Goal: Transaction & Acquisition: Purchase product/service

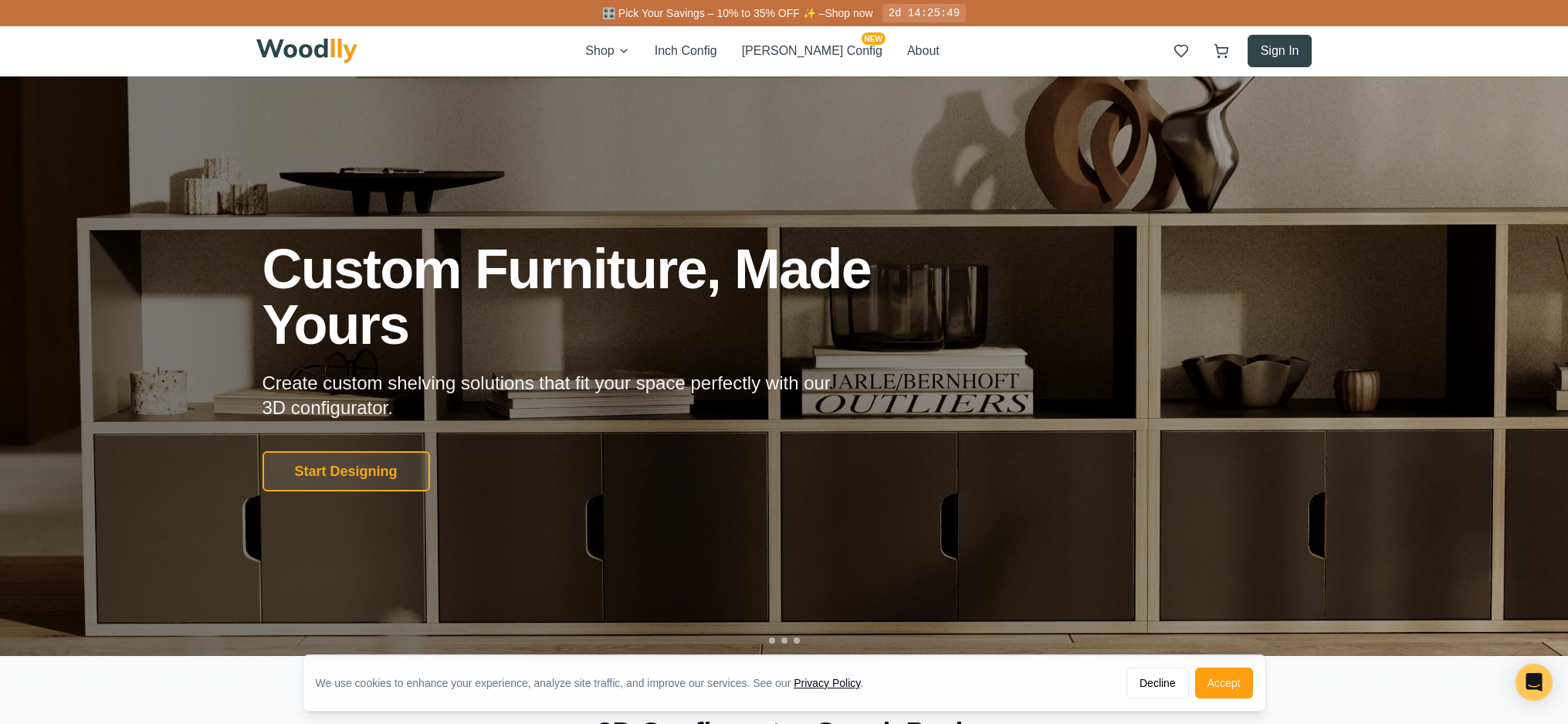
click at [1280, 49] on button "Sign In" at bounding box center [1280, 51] width 65 height 32
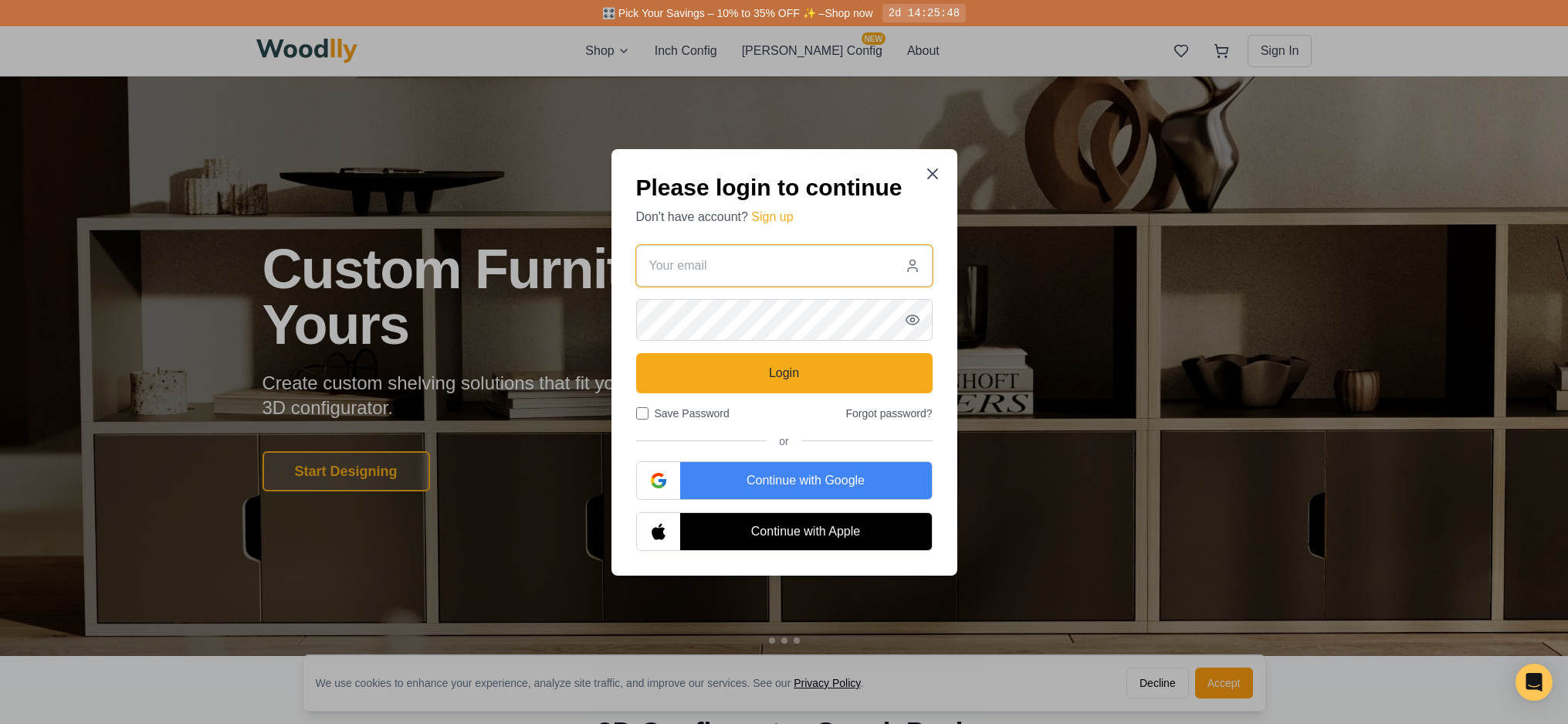
type input "[PERSON_NAME][EMAIL_ADDRESS][DOMAIN_NAME]"
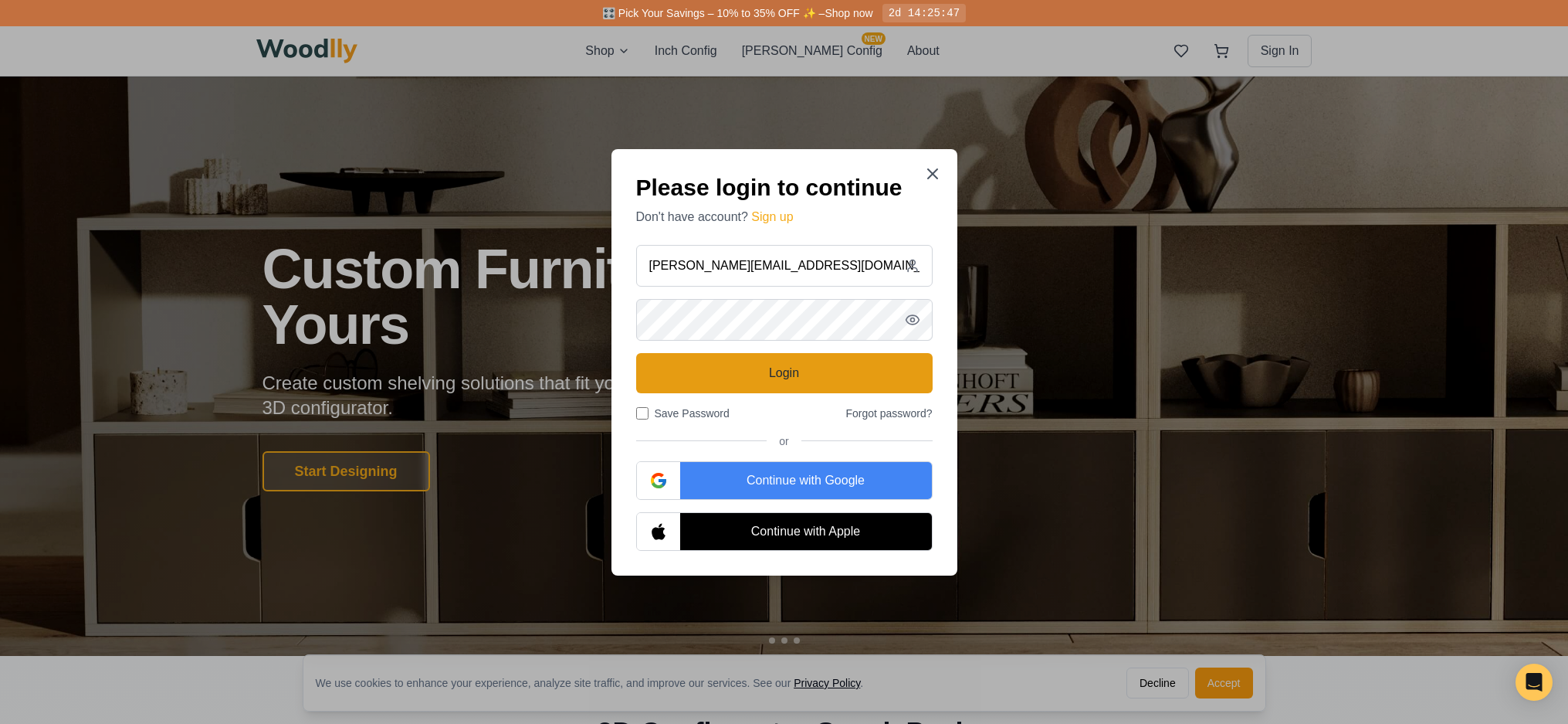
click at [802, 380] on button "Login" at bounding box center [784, 372] width 296 height 40
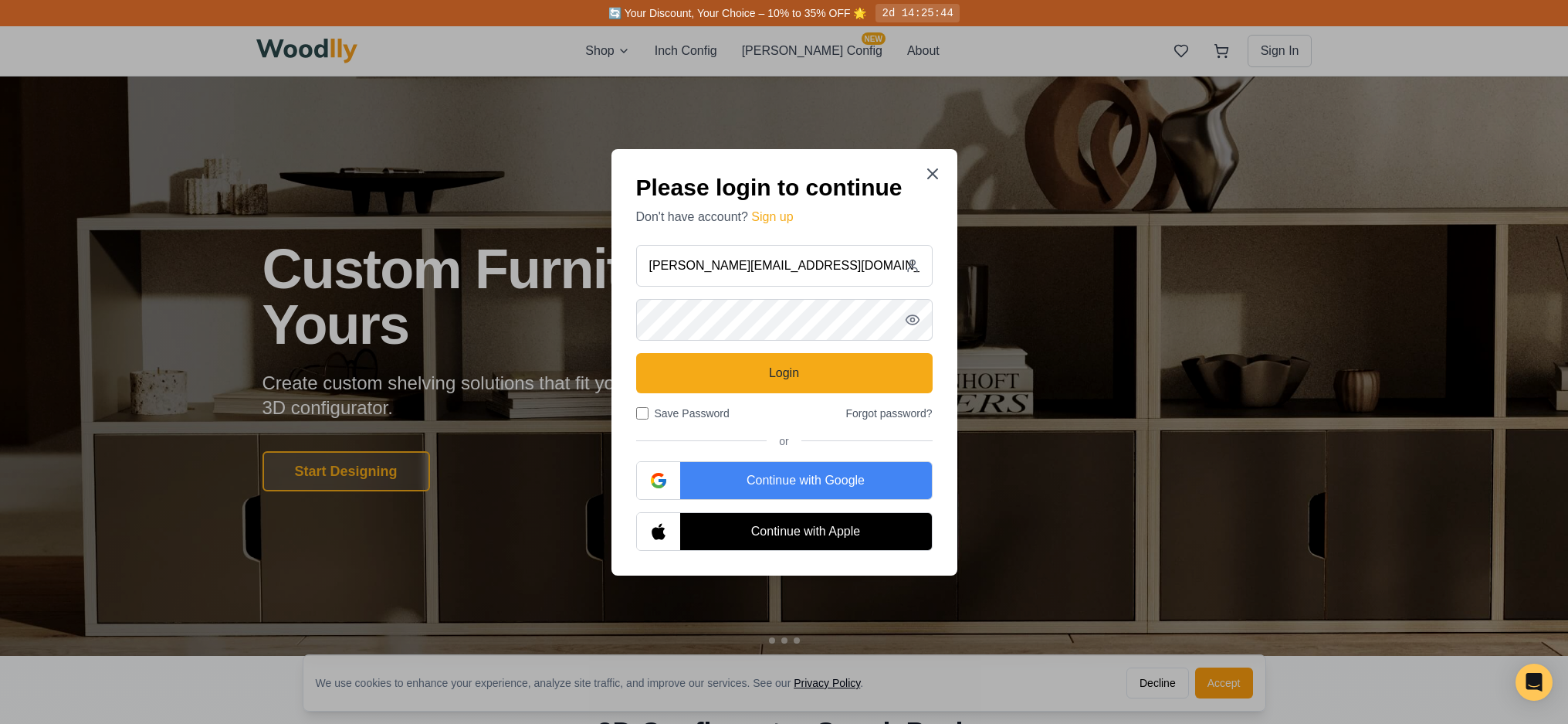
click at [913, 318] on circle "button" at bounding box center [912, 320] width 4 height 4
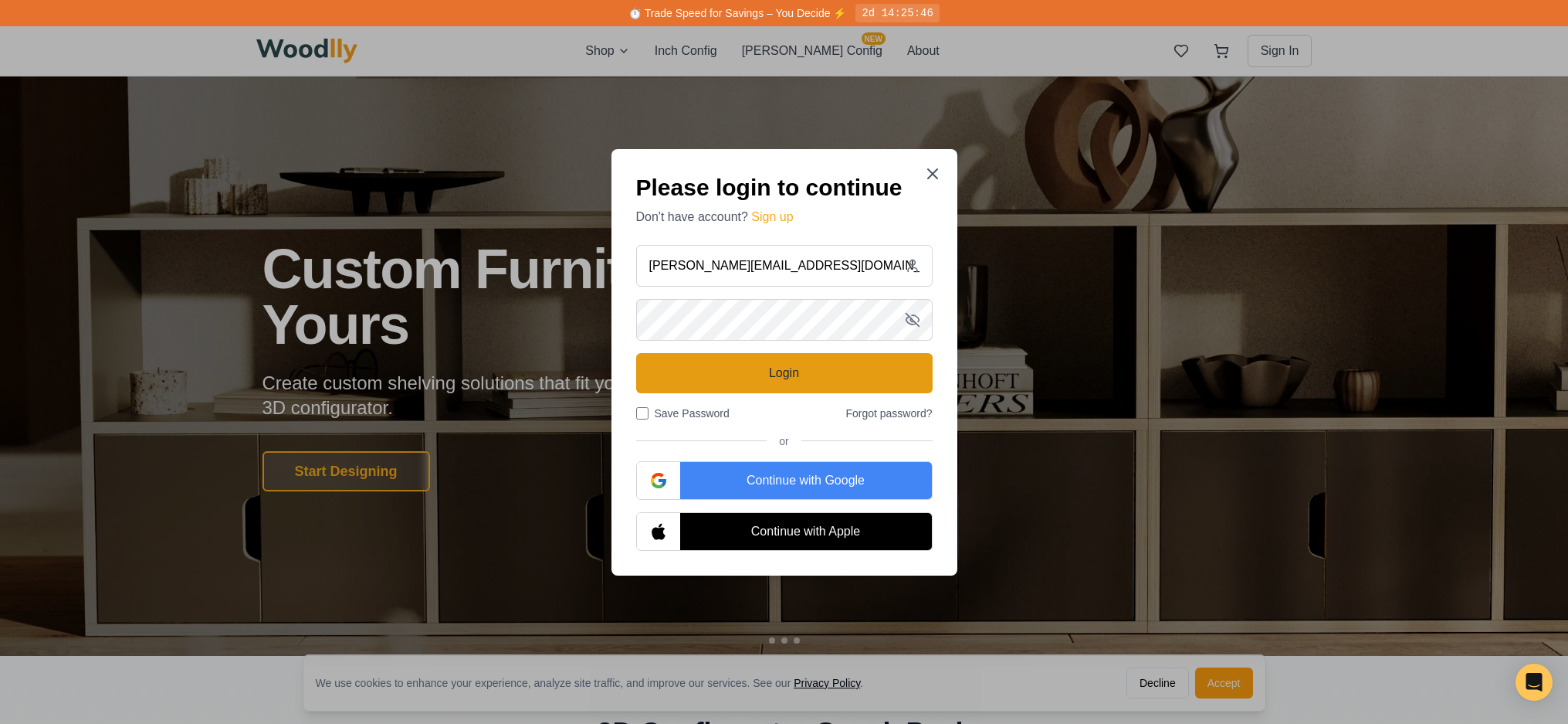
click at [790, 369] on button "Login" at bounding box center [784, 372] width 296 height 40
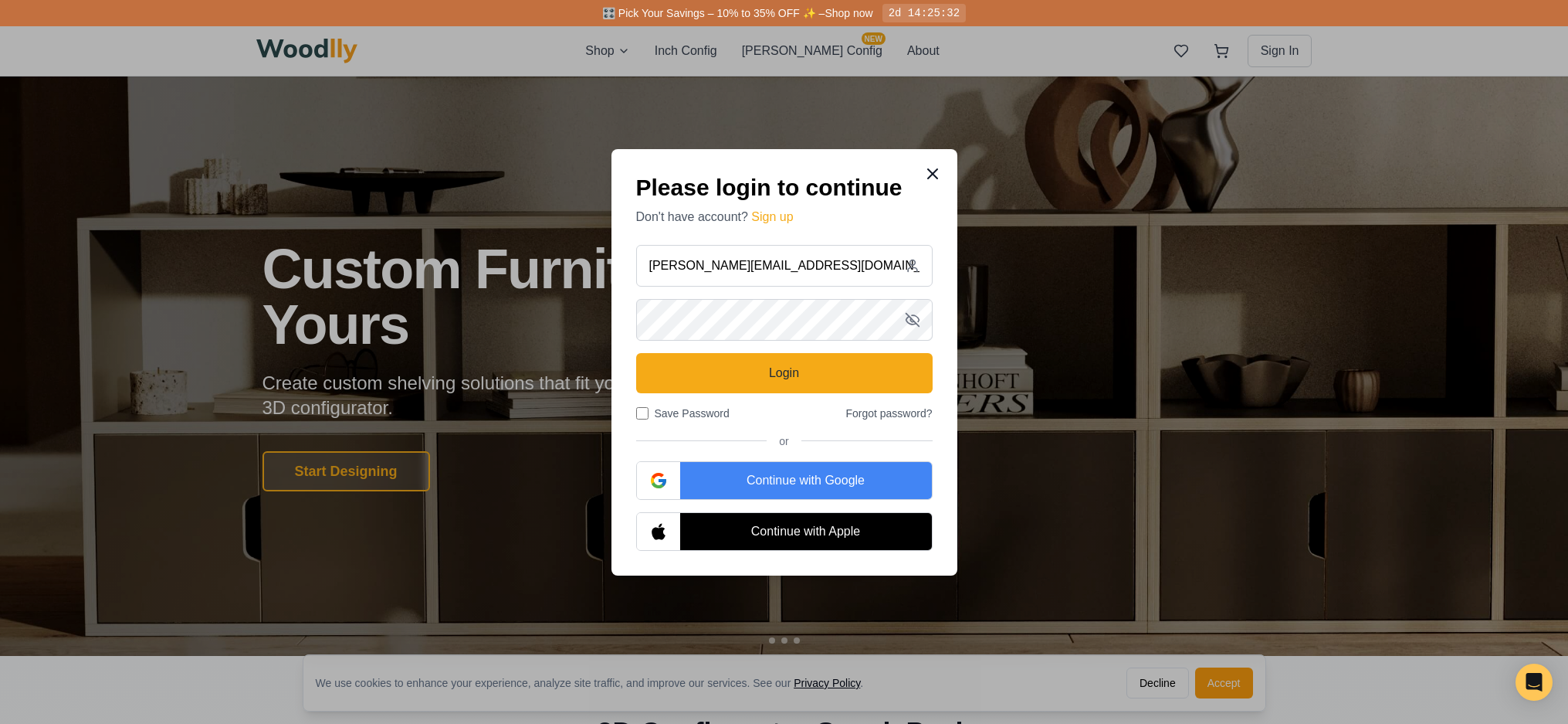
click at [937, 176] on icon at bounding box center [932, 174] width 19 height 19
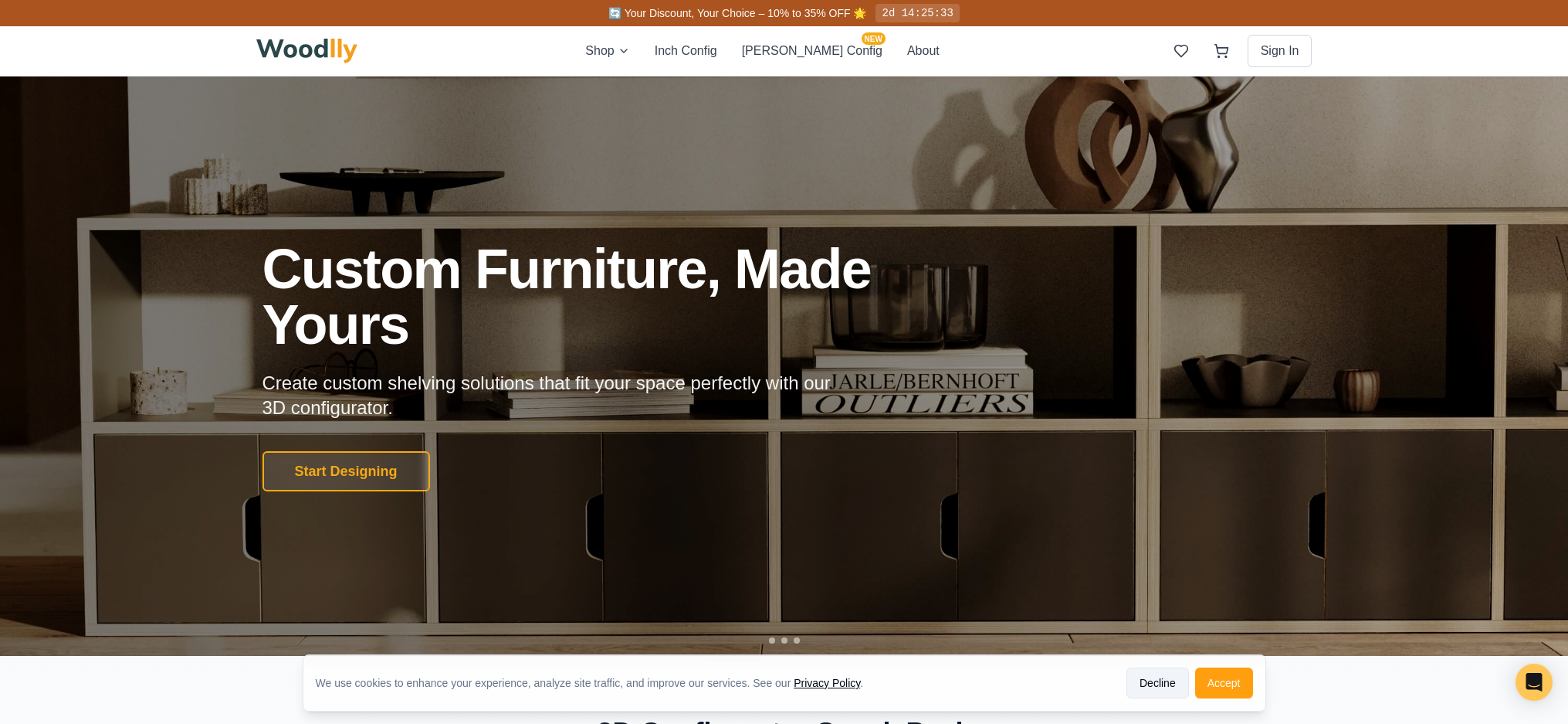
click at [1162, 684] on button "Decline" at bounding box center [1157, 682] width 63 height 31
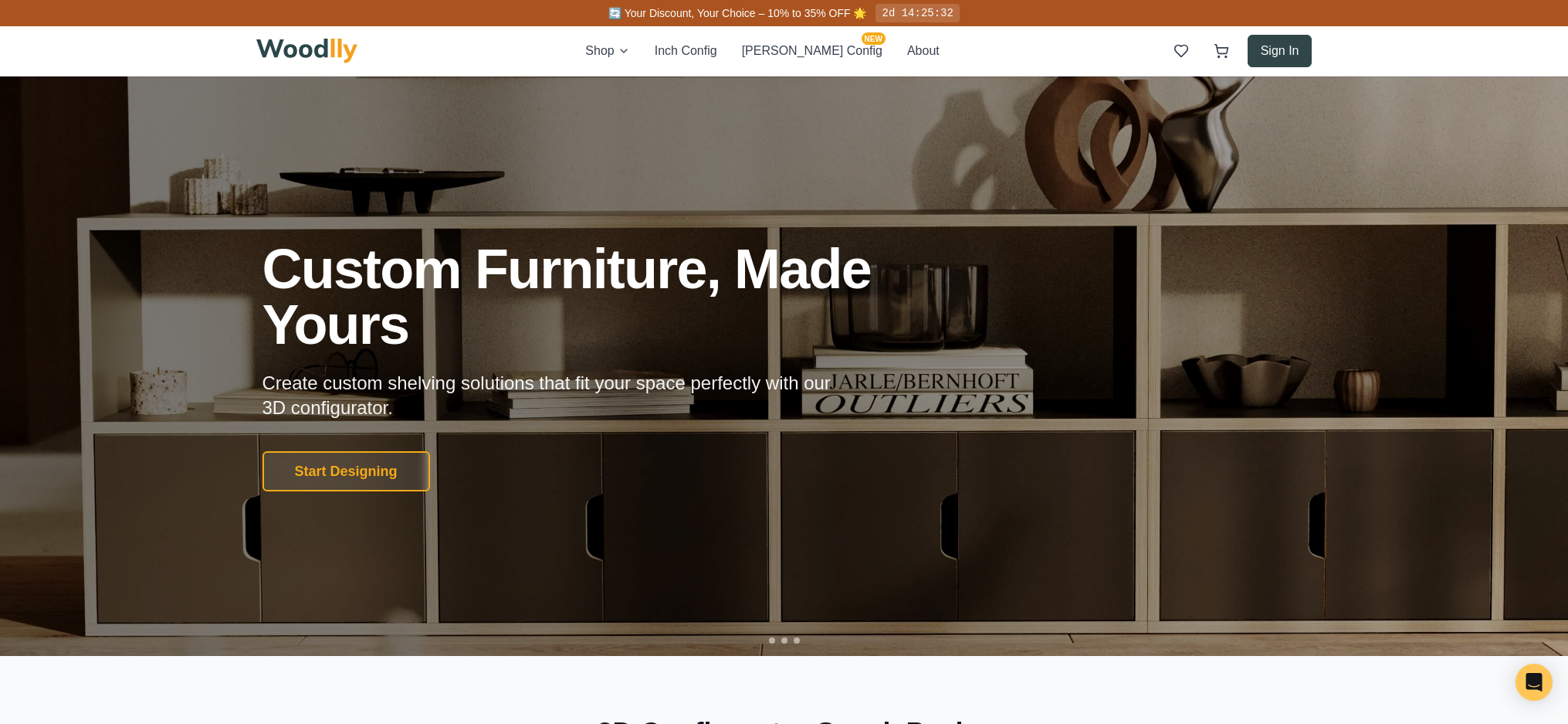
click at [1289, 50] on button "Sign In" at bounding box center [1280, 51] width 65 height 32
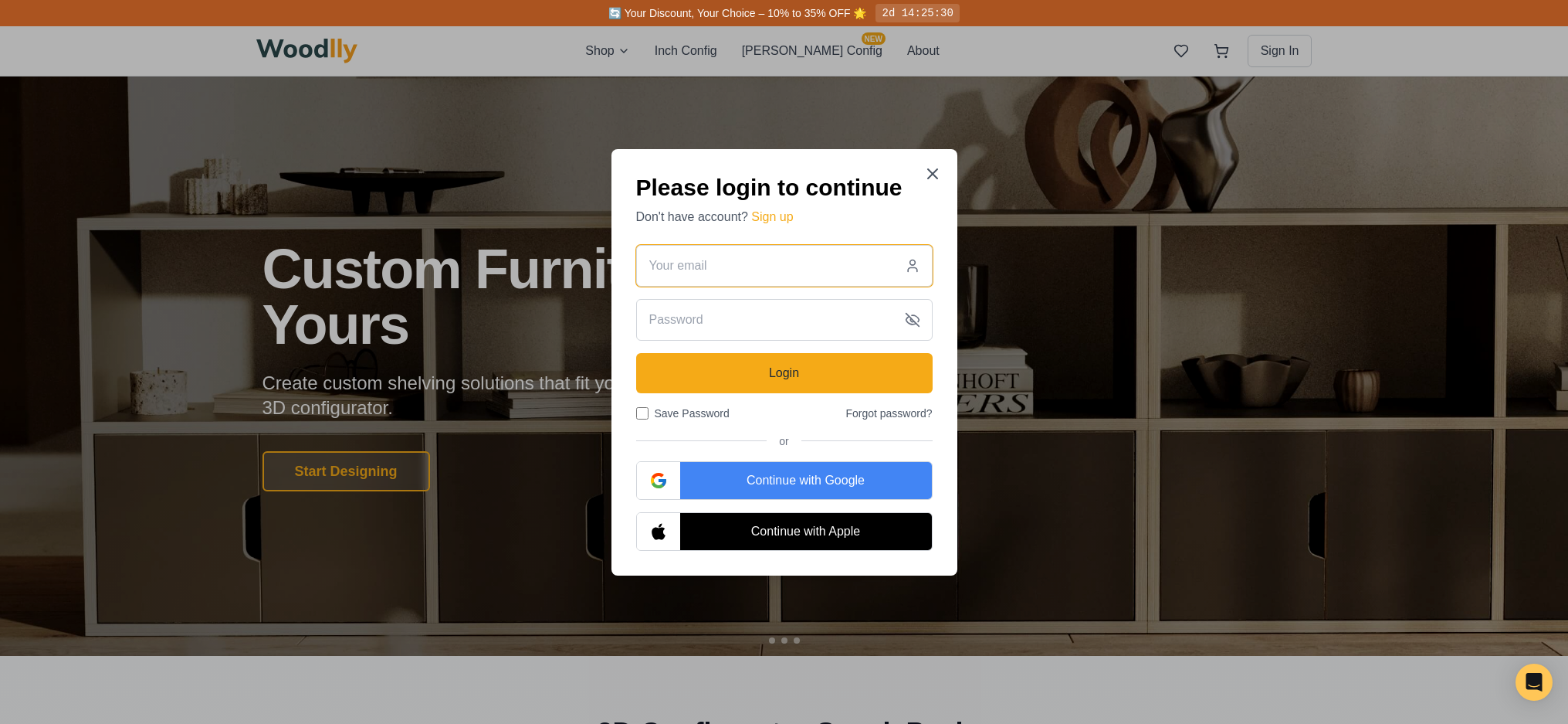
click at [770, 268] on input "email" at bounding box center [784, 266] width 296 height 42
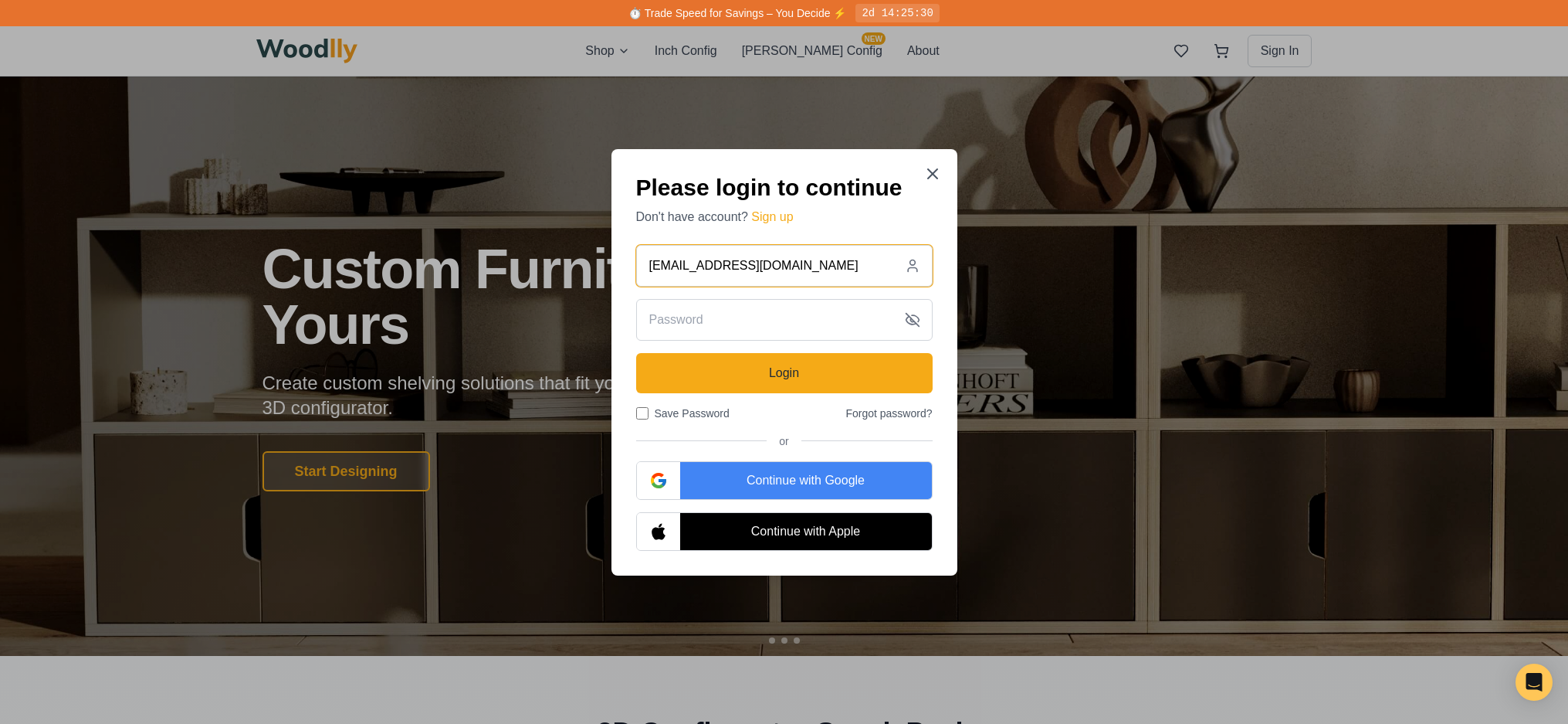
drag, startPoint x: 853, startPoint y: 265, endPoint x: 632, endPoint y: 259, distance: 221.1
click at [618, 253] on div "Please login to continue Don't have account? Sign up byronrisdon@yahoo.com Logi…" at bounding box center [784, 362] width 345 height 426
type input "[PERSON_NAME][EMAIL_ADDRESS][DOMAIN_NAME]"
click at [760, 323] on input "text" at bounding box center [784, 320] width 296 height 42
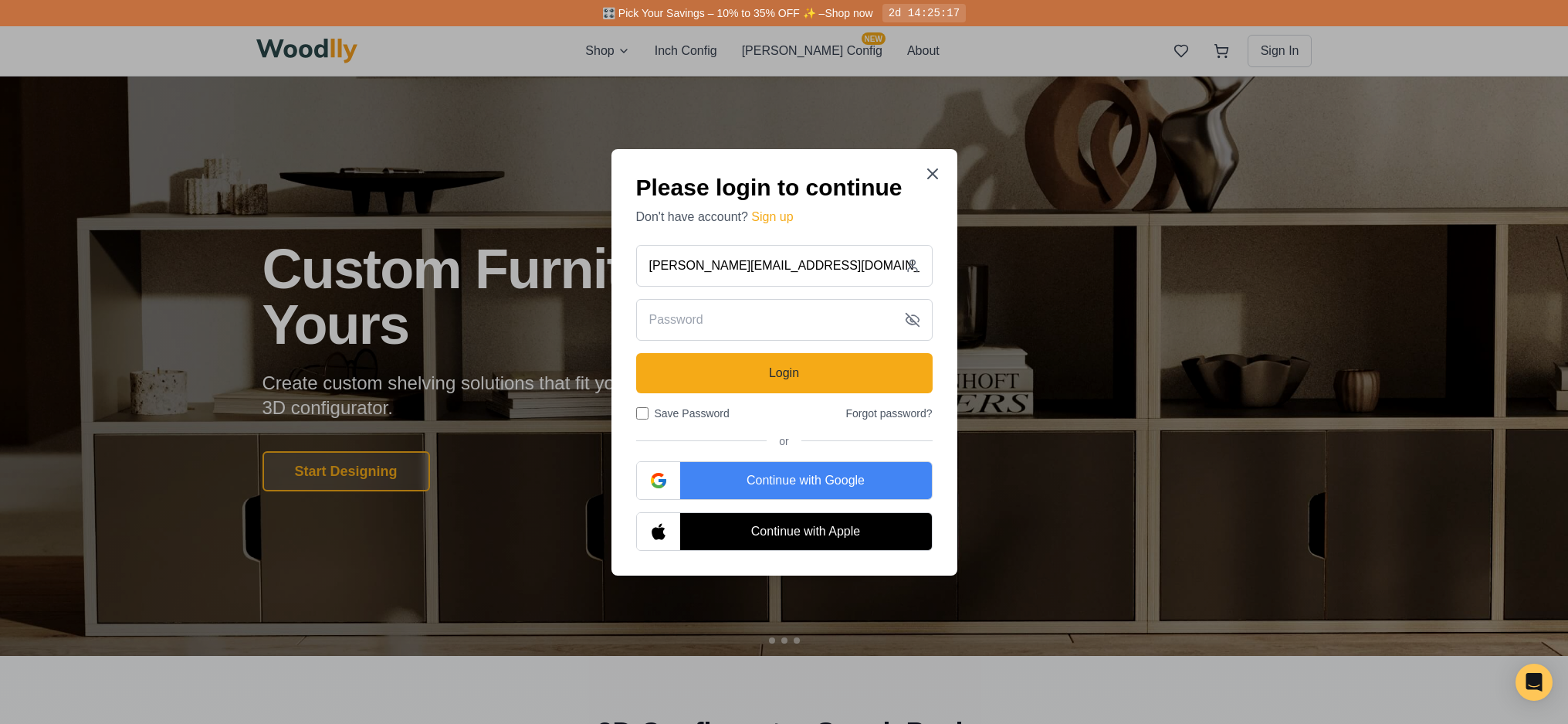
click at [838, 478] on div "Continue with Google" at bounding box center [805, 479] width 252 height 37
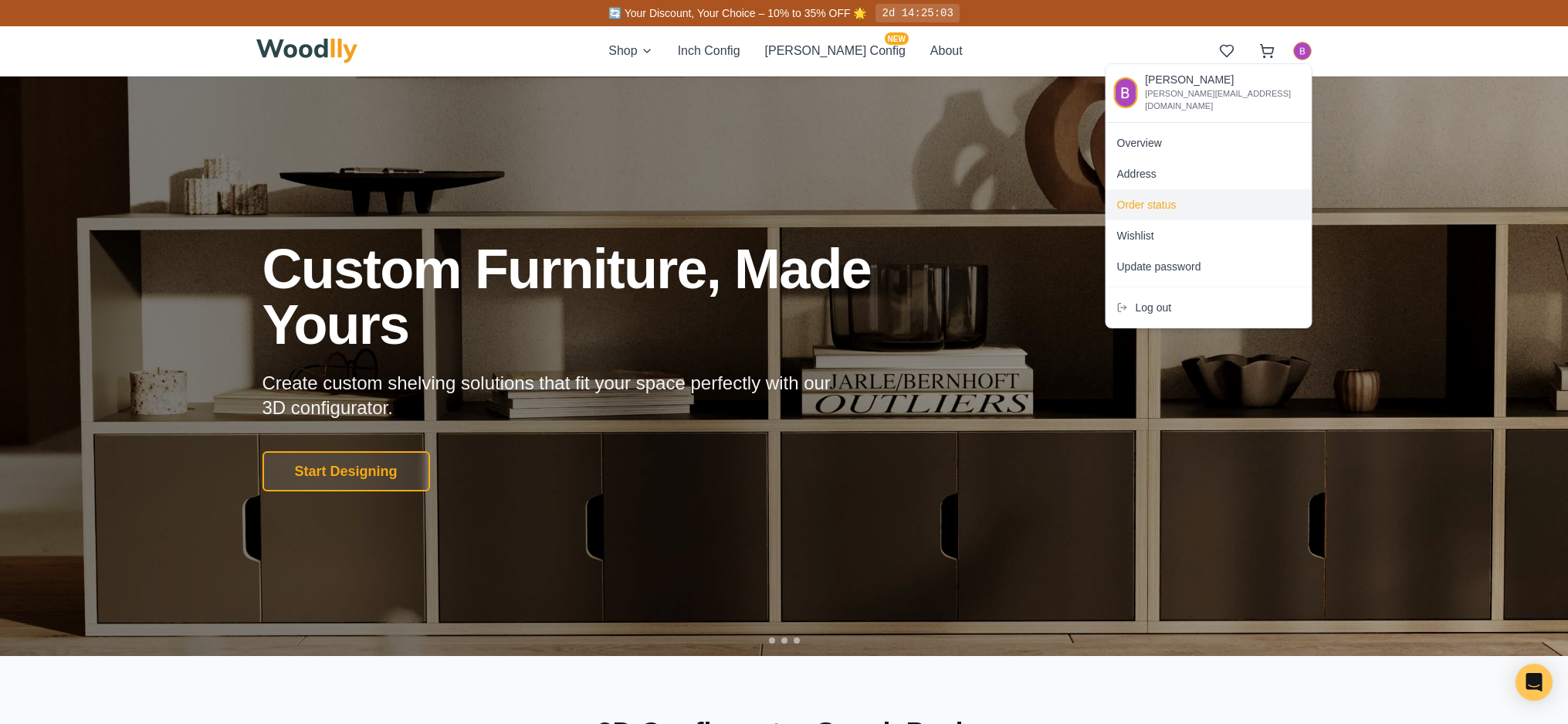
click at [1163, 197] on span "Order status" at bounding box center [1147, 204] width 60 height 15
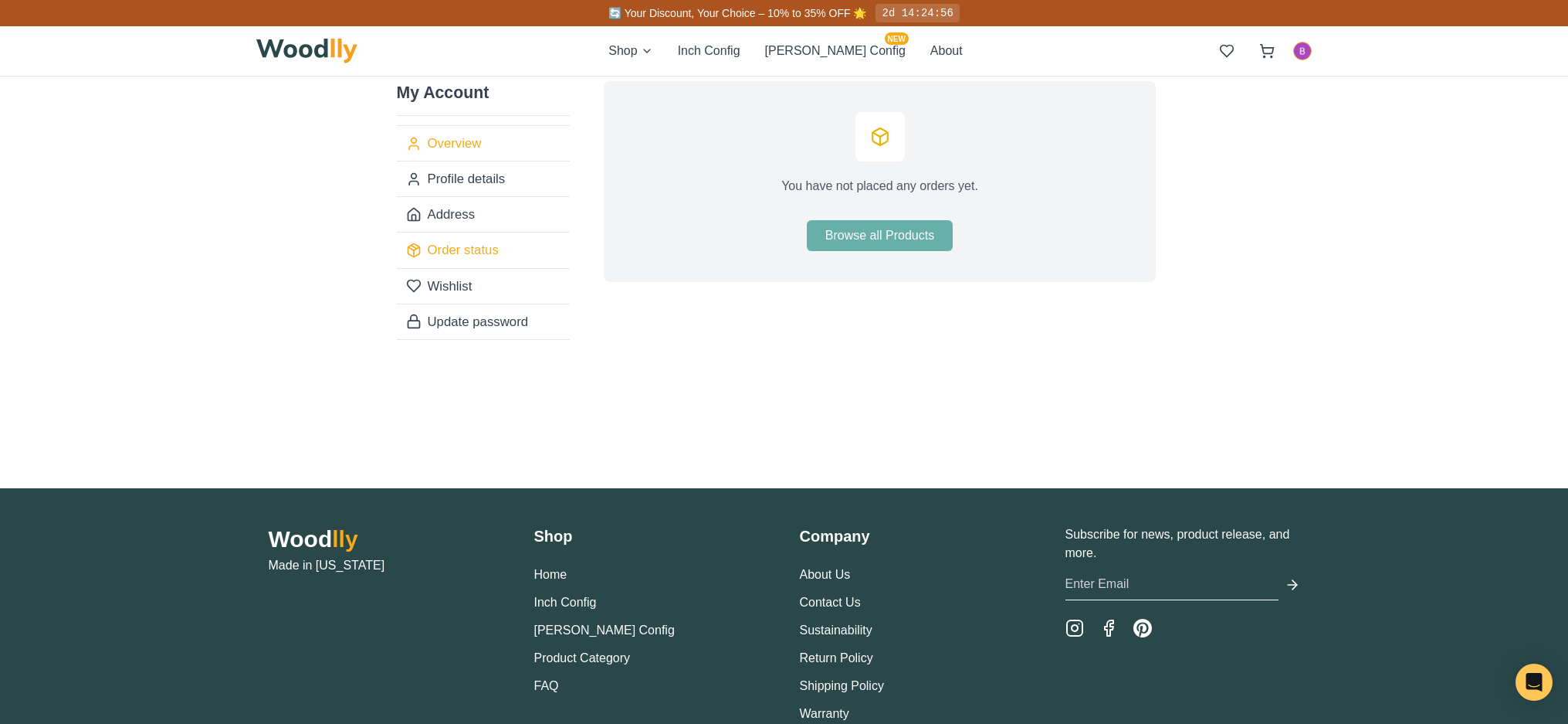
click at [468, 142] on link "Overview" at bounding box center [482, 143] width 173 height 35
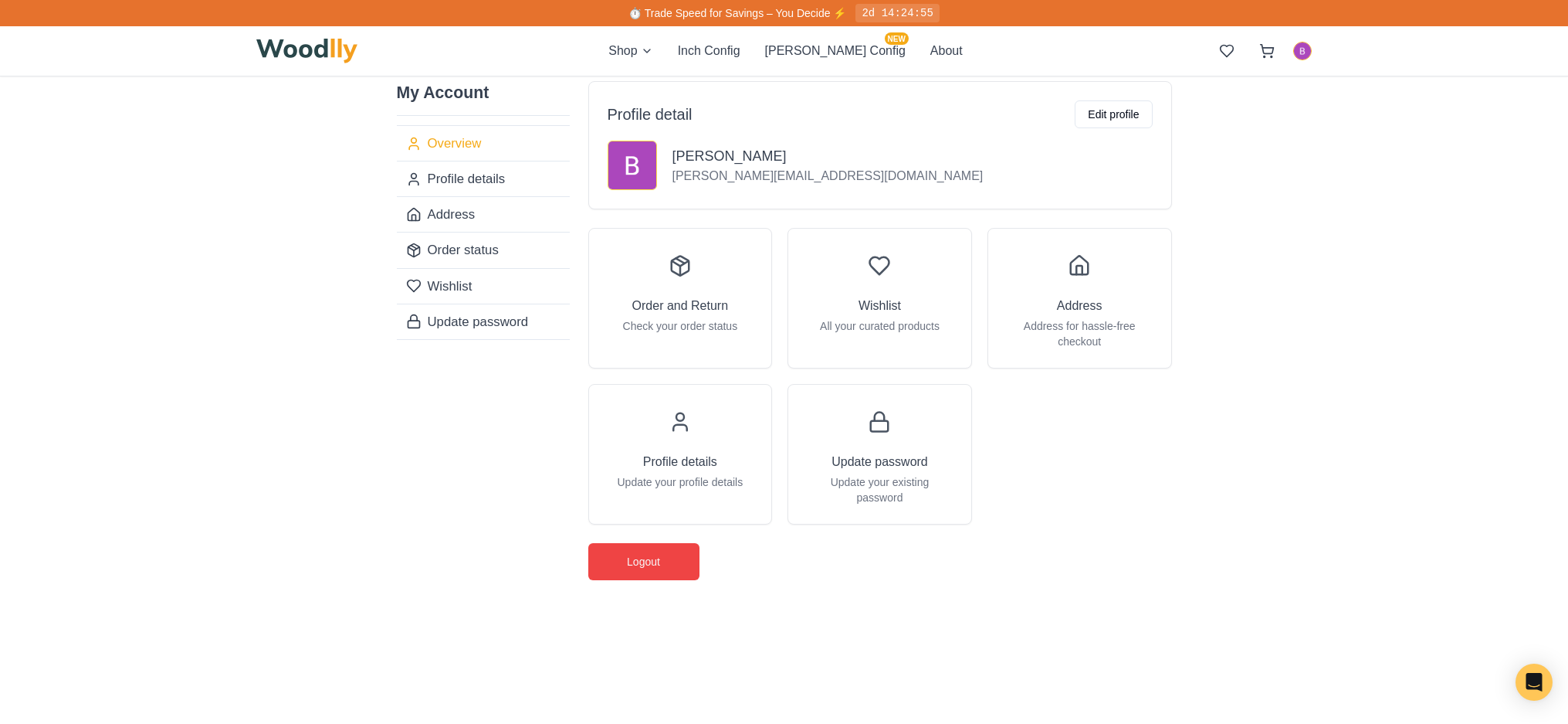
click at [724, 288] on div "Order and Return Check your order status" at bounding box center [680, 291] width 183 height 124
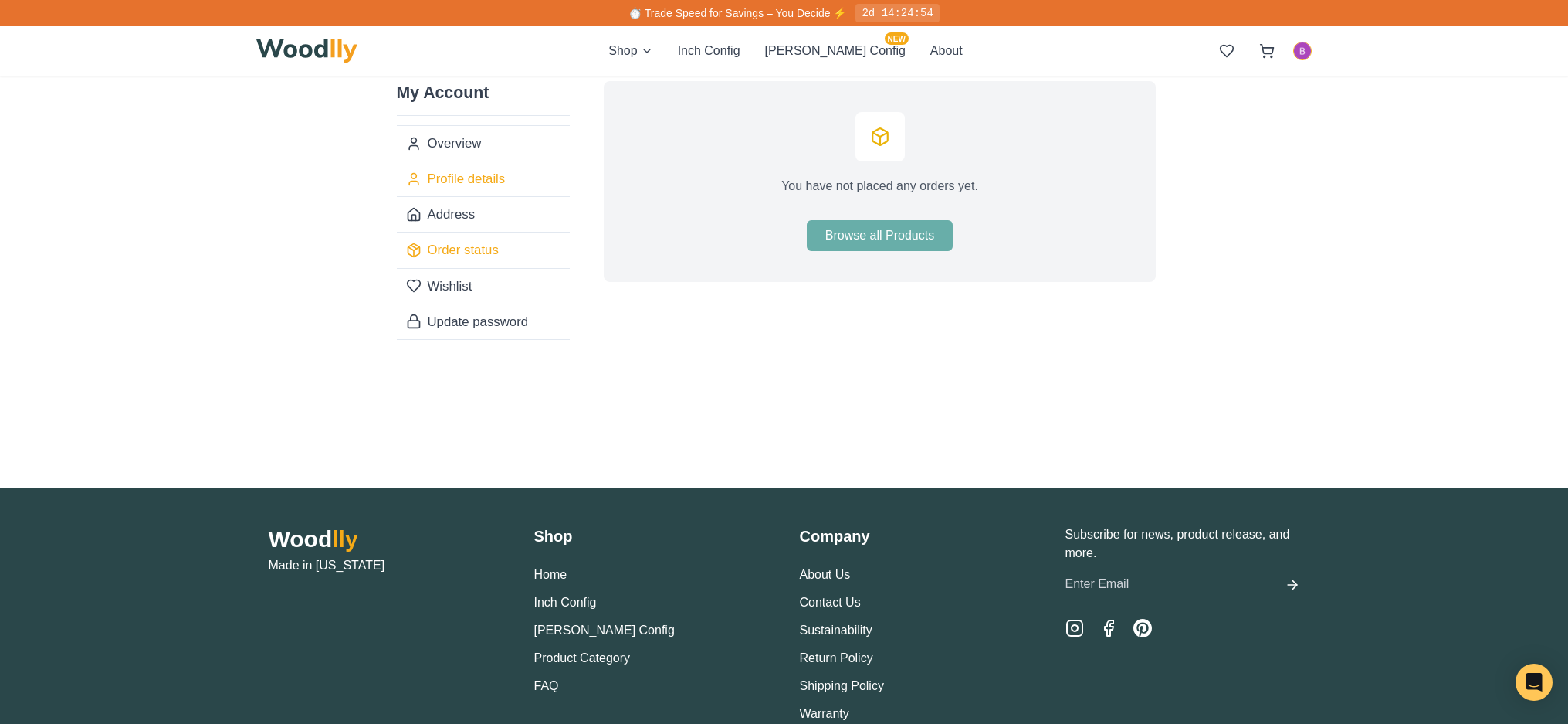
drag, startPoint x: 479, startPoint y: 138, endPoint x: 513, endPoint y: 169, distance: 46.0
click at [479, 138] on link "Overview" at bounding box center [482, 143] width 173 height 35
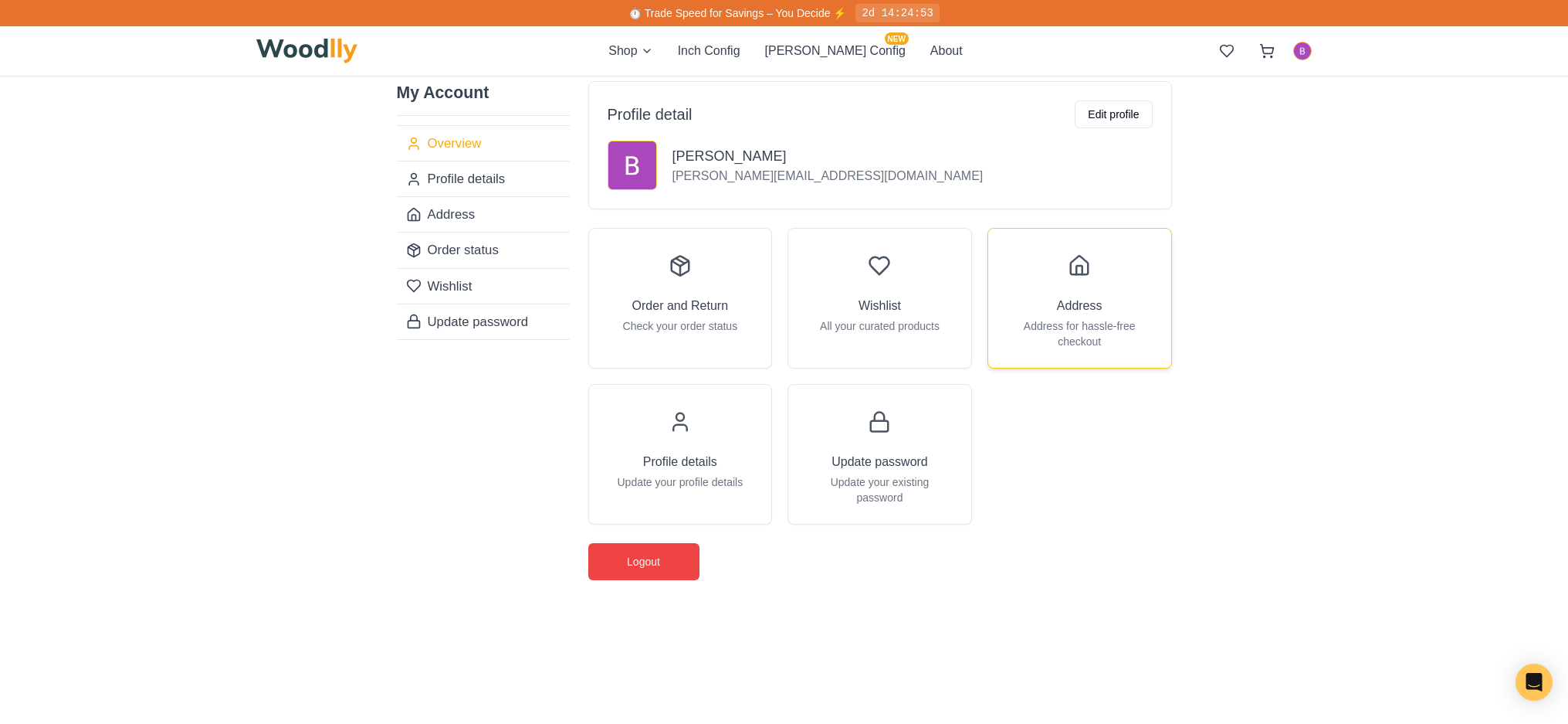
click at [1093, 321] on p "Address for hassle-free checkout" at bounding box center [1079, 334] width 146 height 31
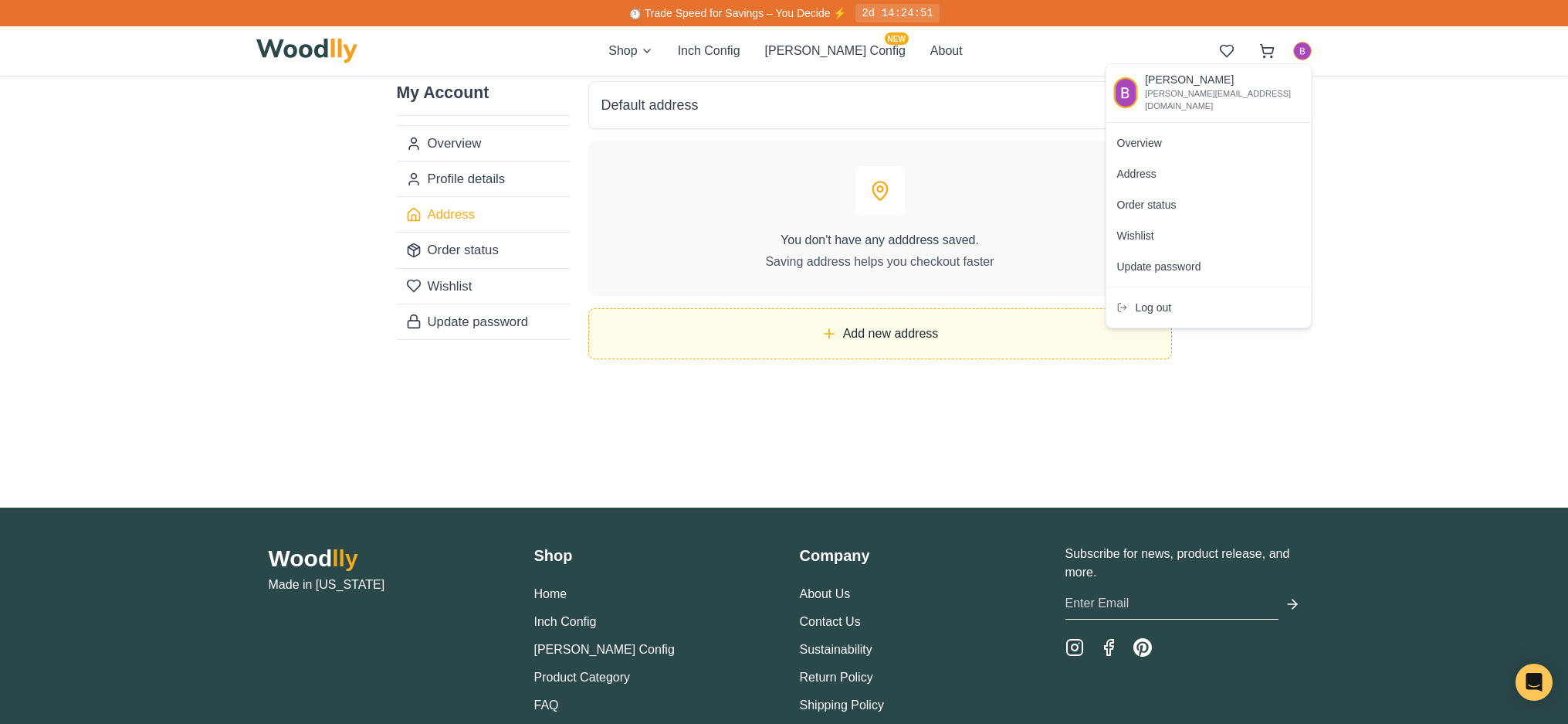
click at [1303, 56] on html "⏱️ Trade Speed for Savings – You Decide ⚡ 2d 14:24:51 Shop Inch Config [PERSON_…" at bounding box center [784, 421] width 1568 height 844
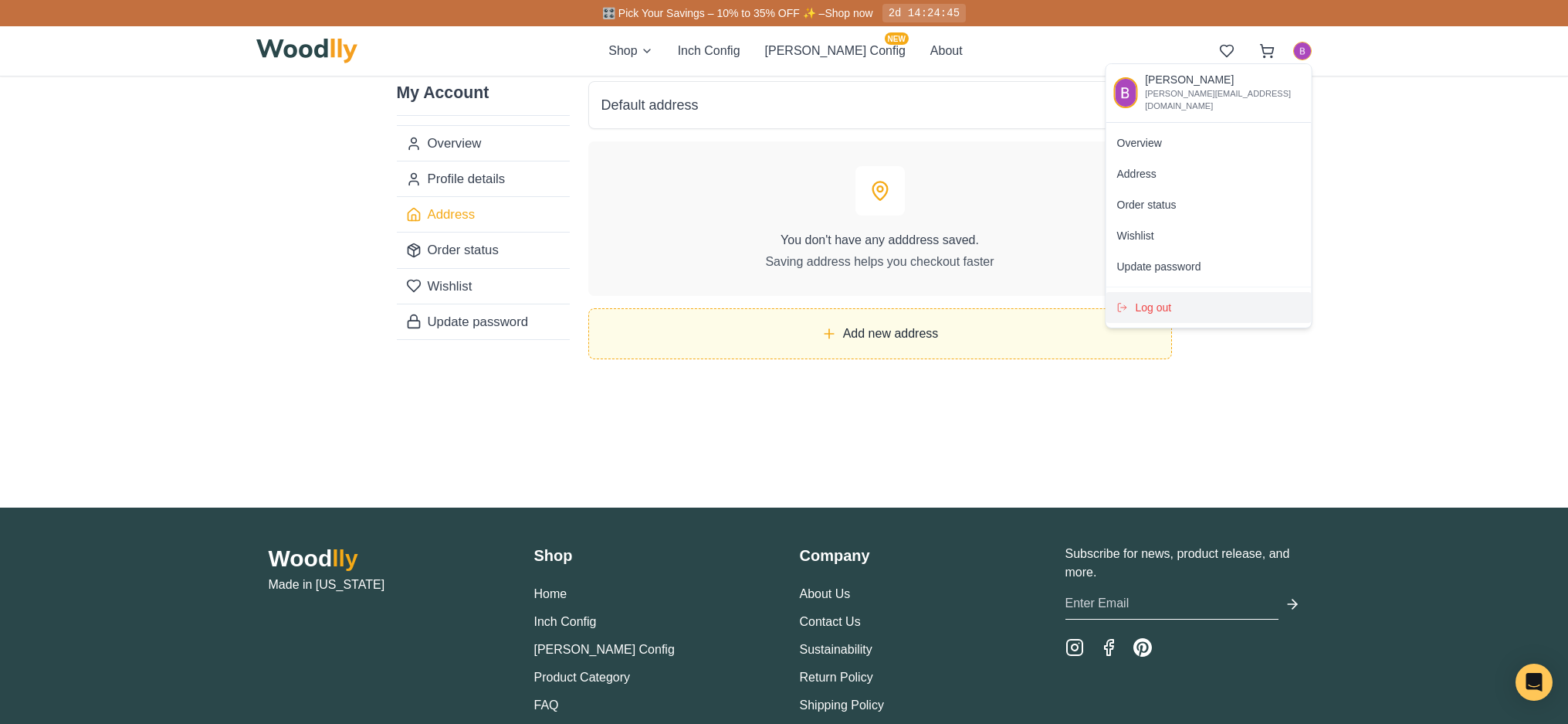
click at [1177, 307] on div "Log out" at bounding box center [1209, 307] width 206 height 31
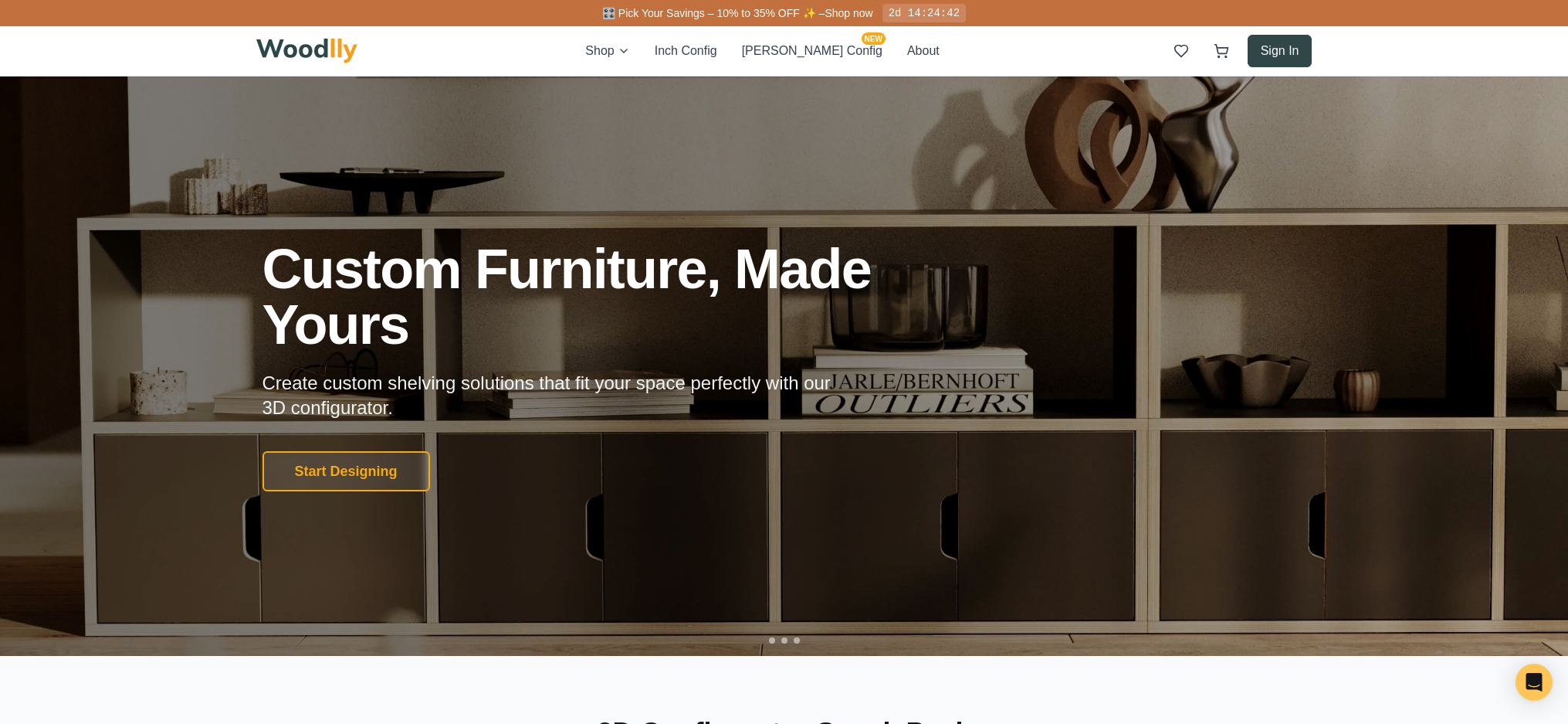
click at [1274, 44] on button "Sign In" at bounding box center [1280, 51] width 65 height 32
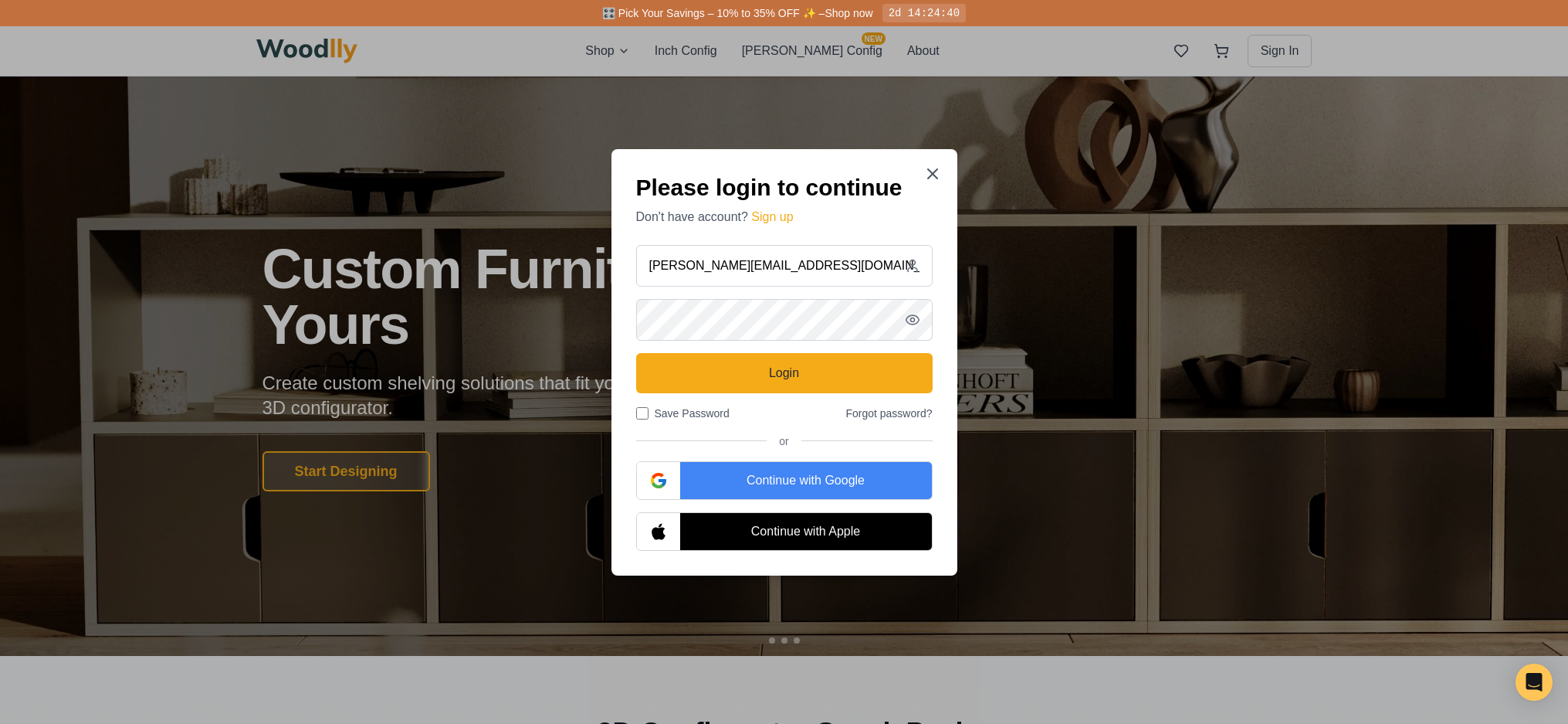
click at [914, 321] on icon "button" at bounding box center [911, 319] width 15 height 15
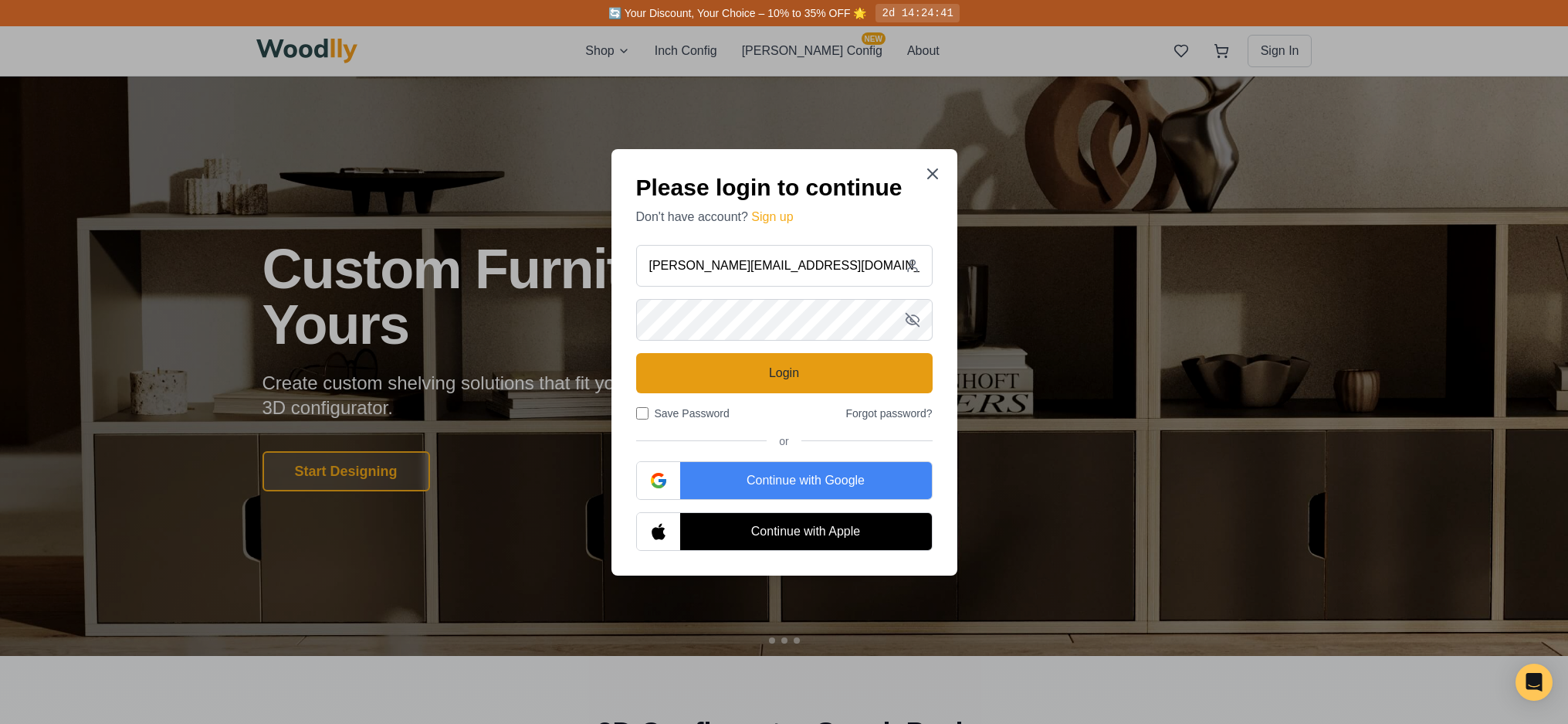
click at [832, 366] on button "Login" at bounding box center [784, 372] width 296 height 40
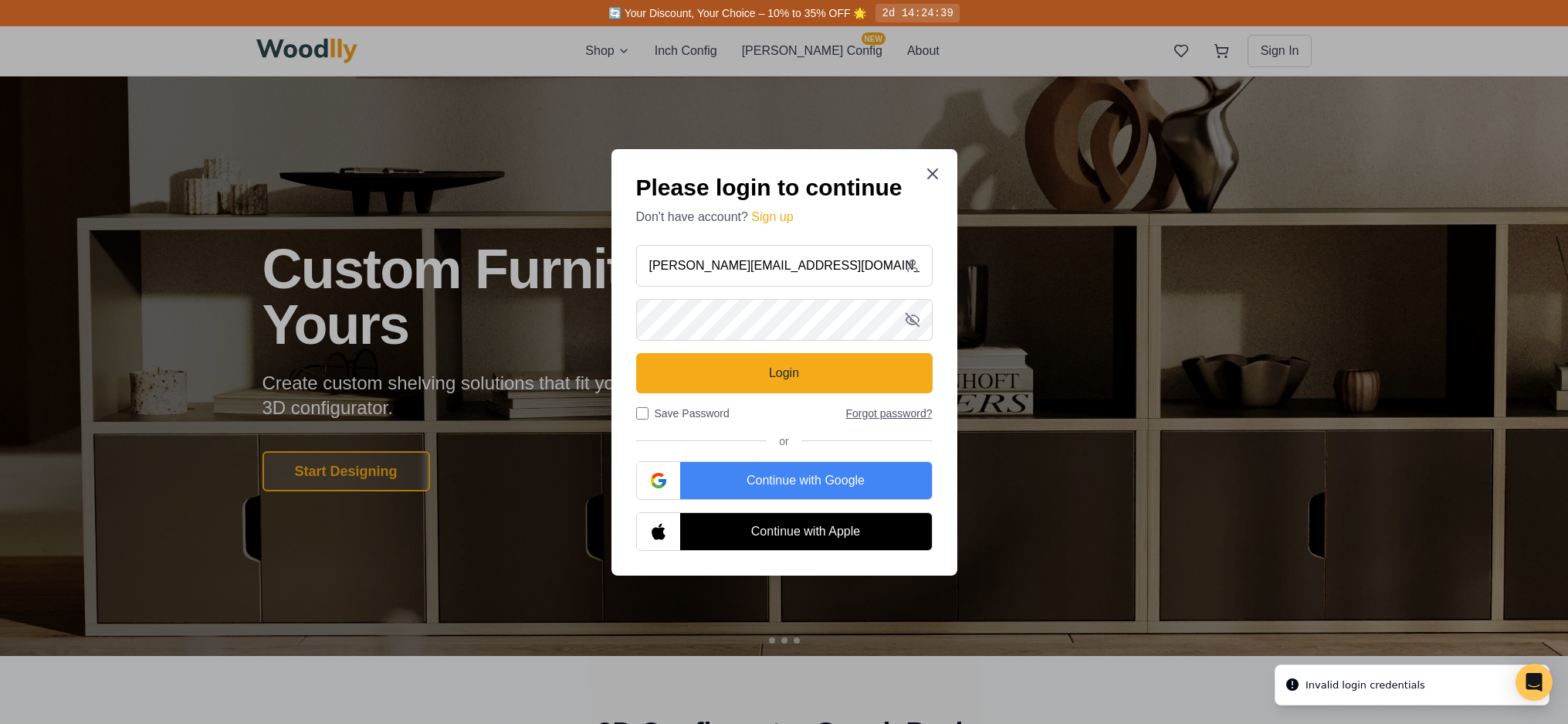
scroll to position [4, 0]
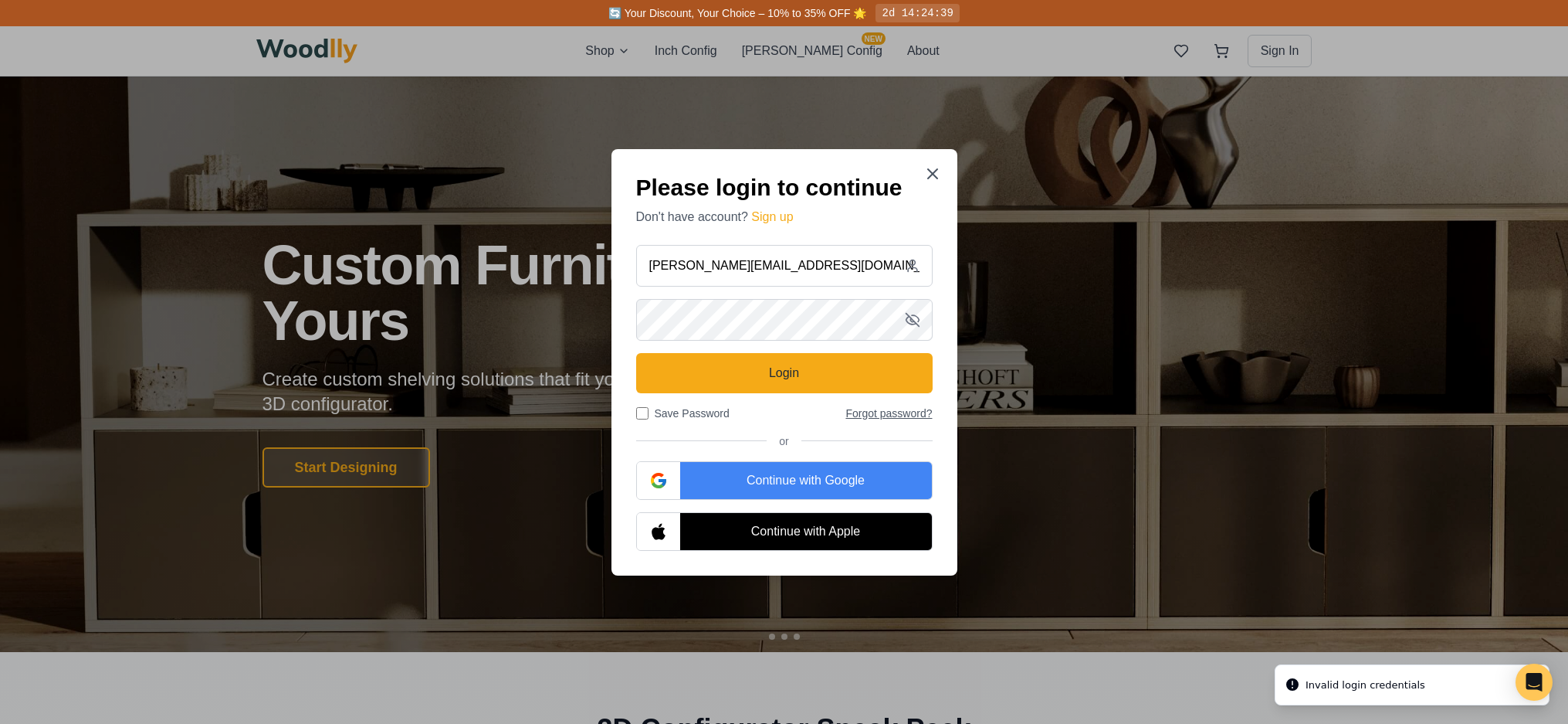
click at [889, 410] on button "Forgot password?" at bounding box center [888, 412] width 87 height 15
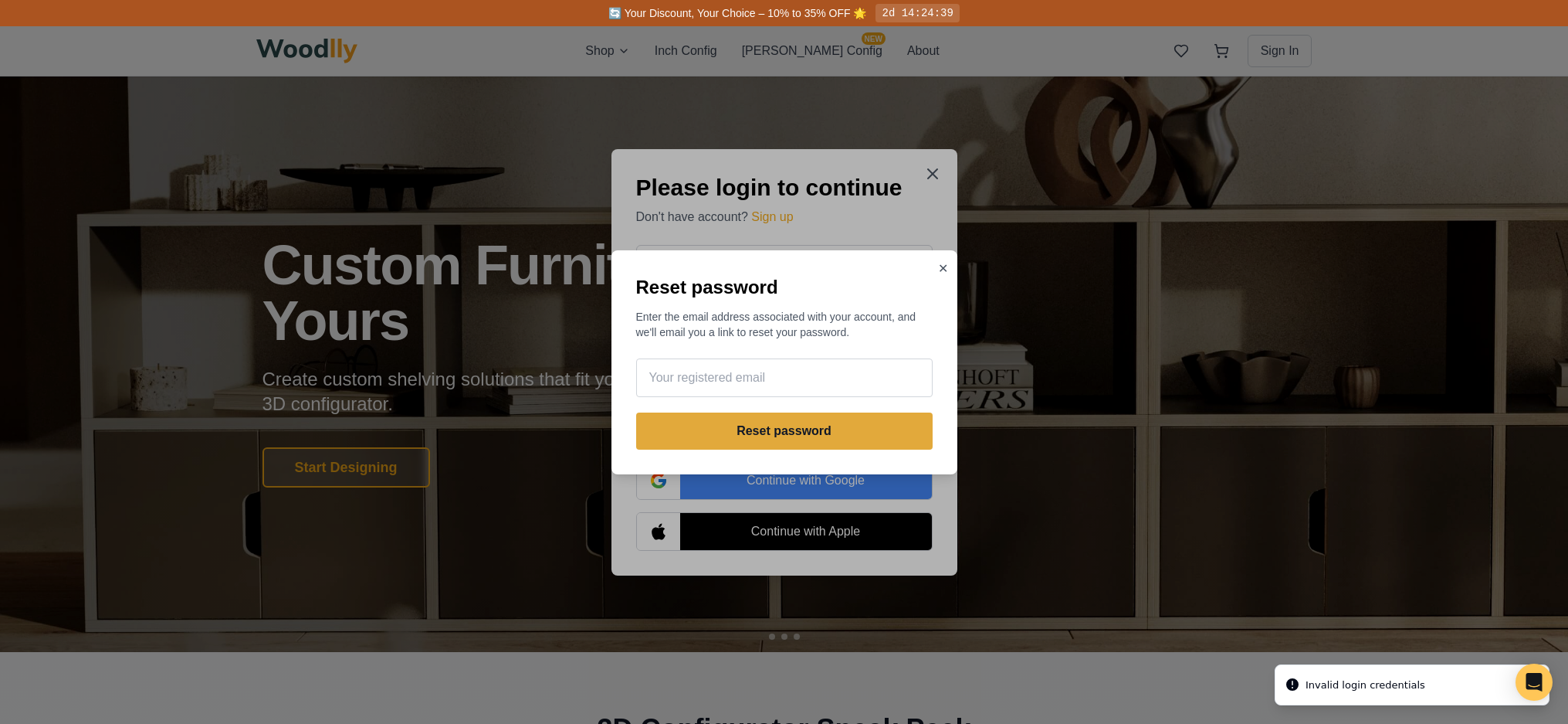
scroll to position [0, 0]
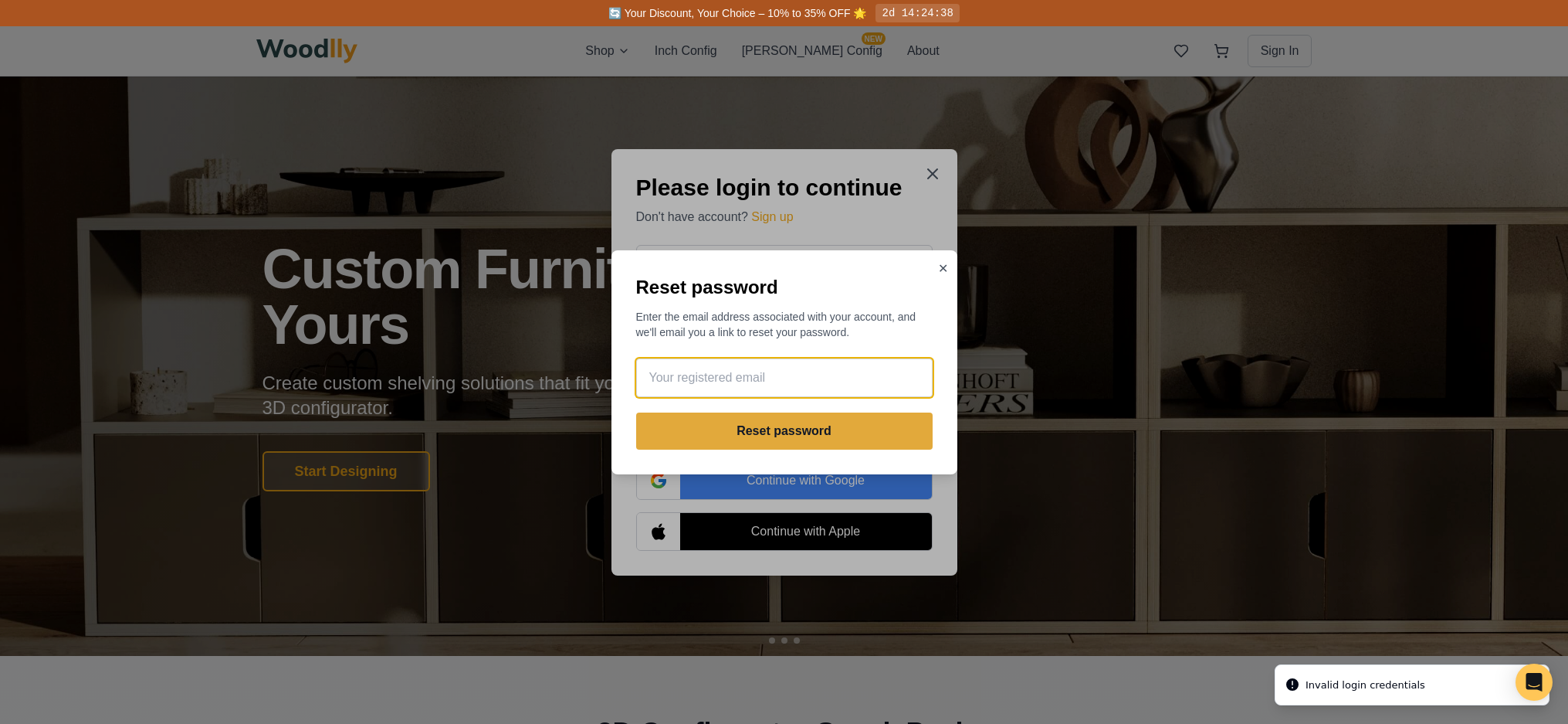
click at [801, 374] on input "email" at bounding box center [784, 377] width 296 height 39
type input "[PERSON_NAME][EMAIL_ADDRESS][DOMAIN_NAME]"
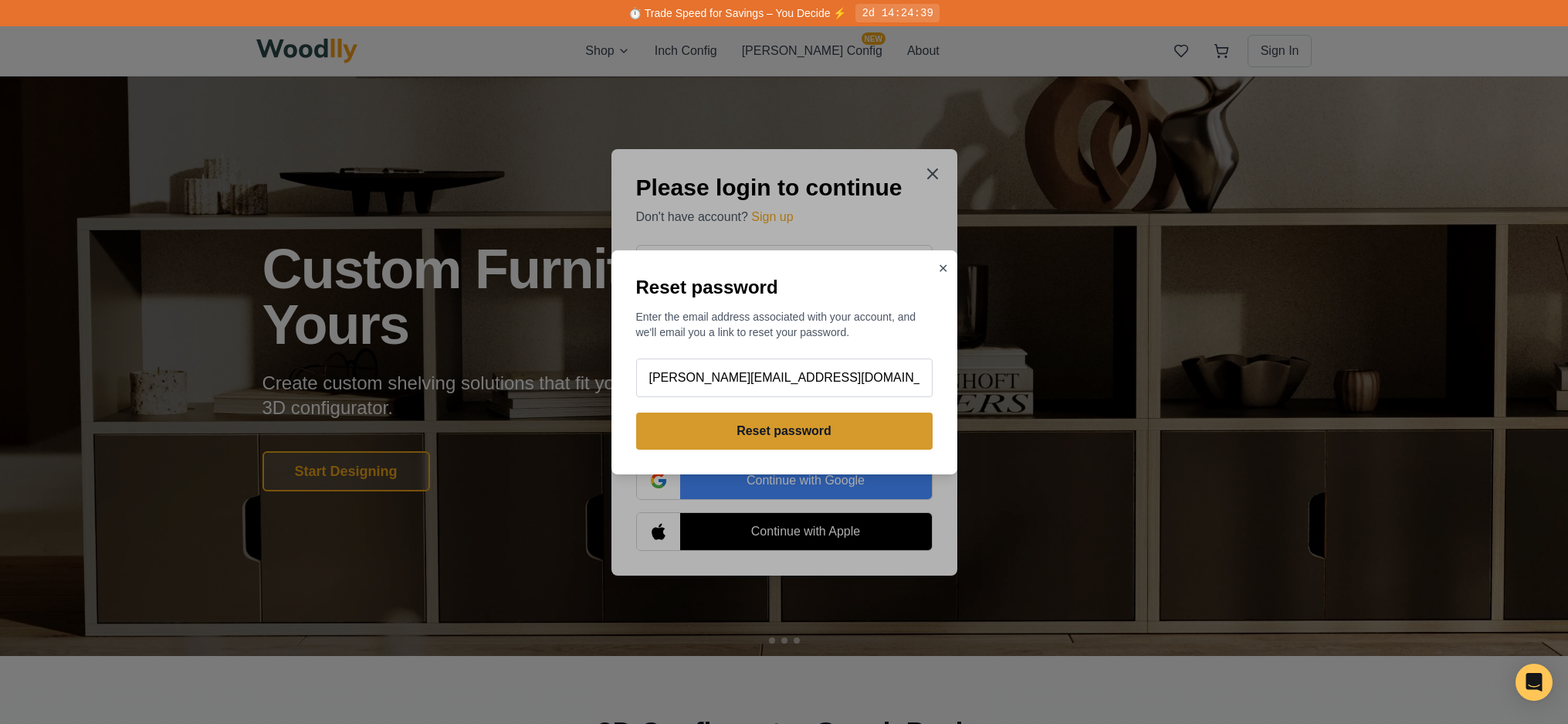
click at [803, 435] on button "Reset password" at bounding box center [784, 430] width 296 height 37
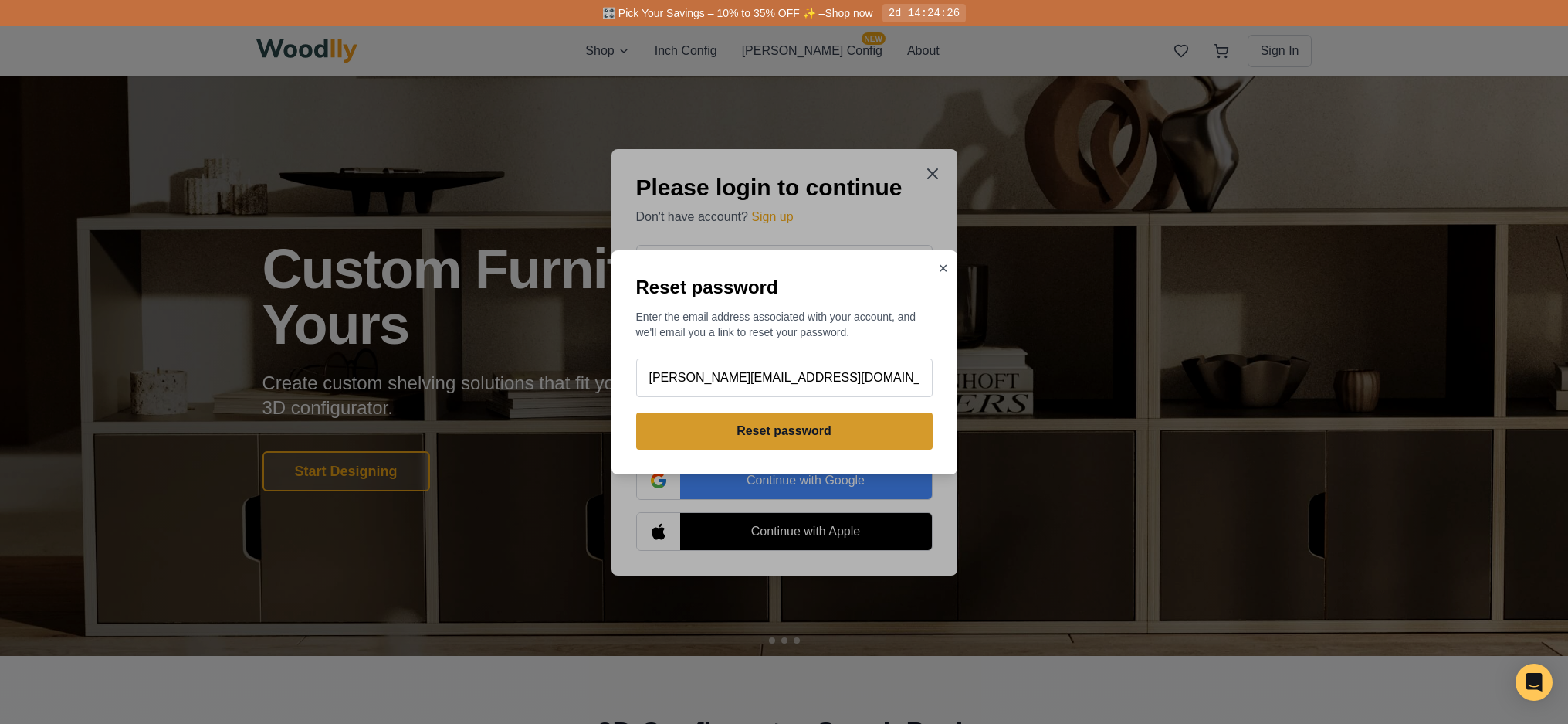
click at [815, 425] on button "Reset password" at bounding box center [784, 430] width 296 height 37
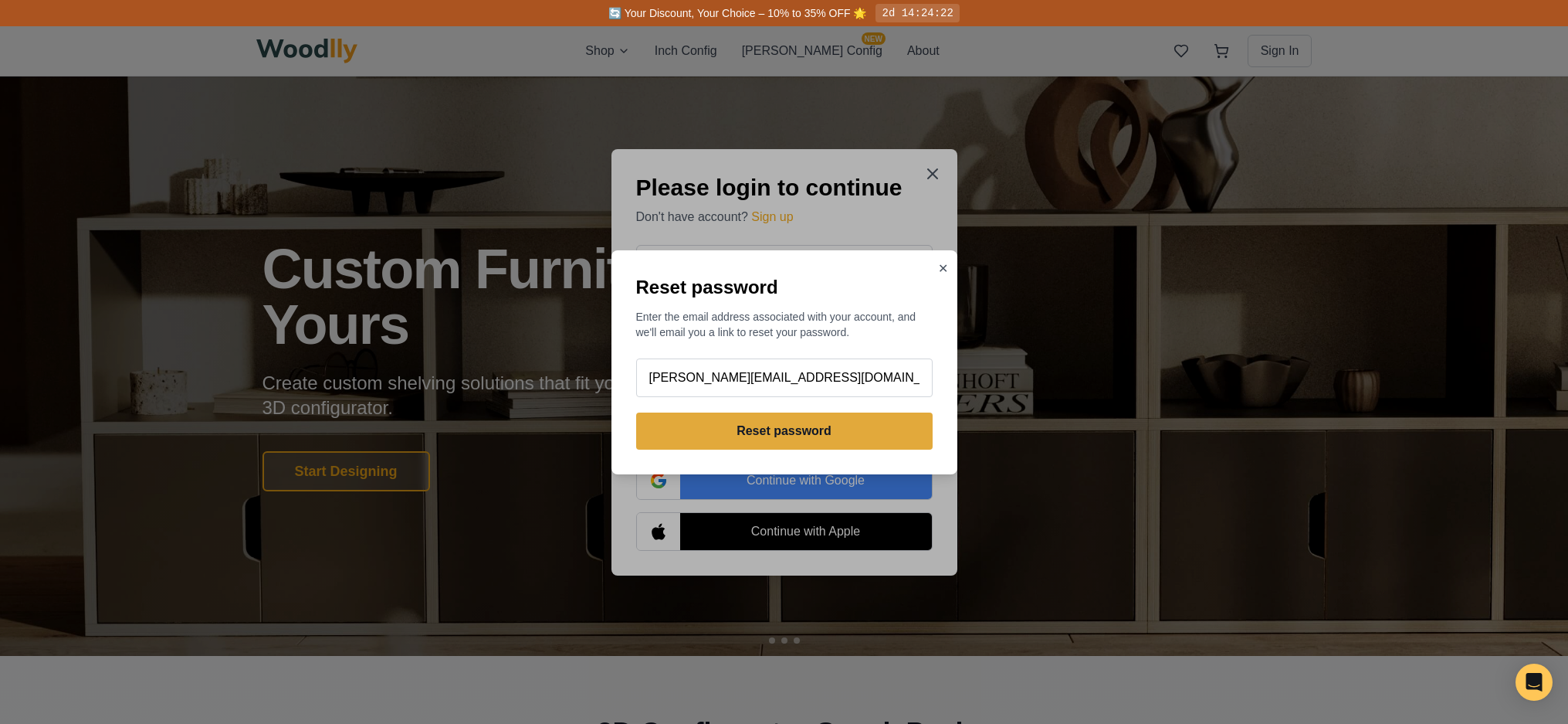
click at [943, 268] on button "✕" at bounding box center [943, 269] width 10 height 19
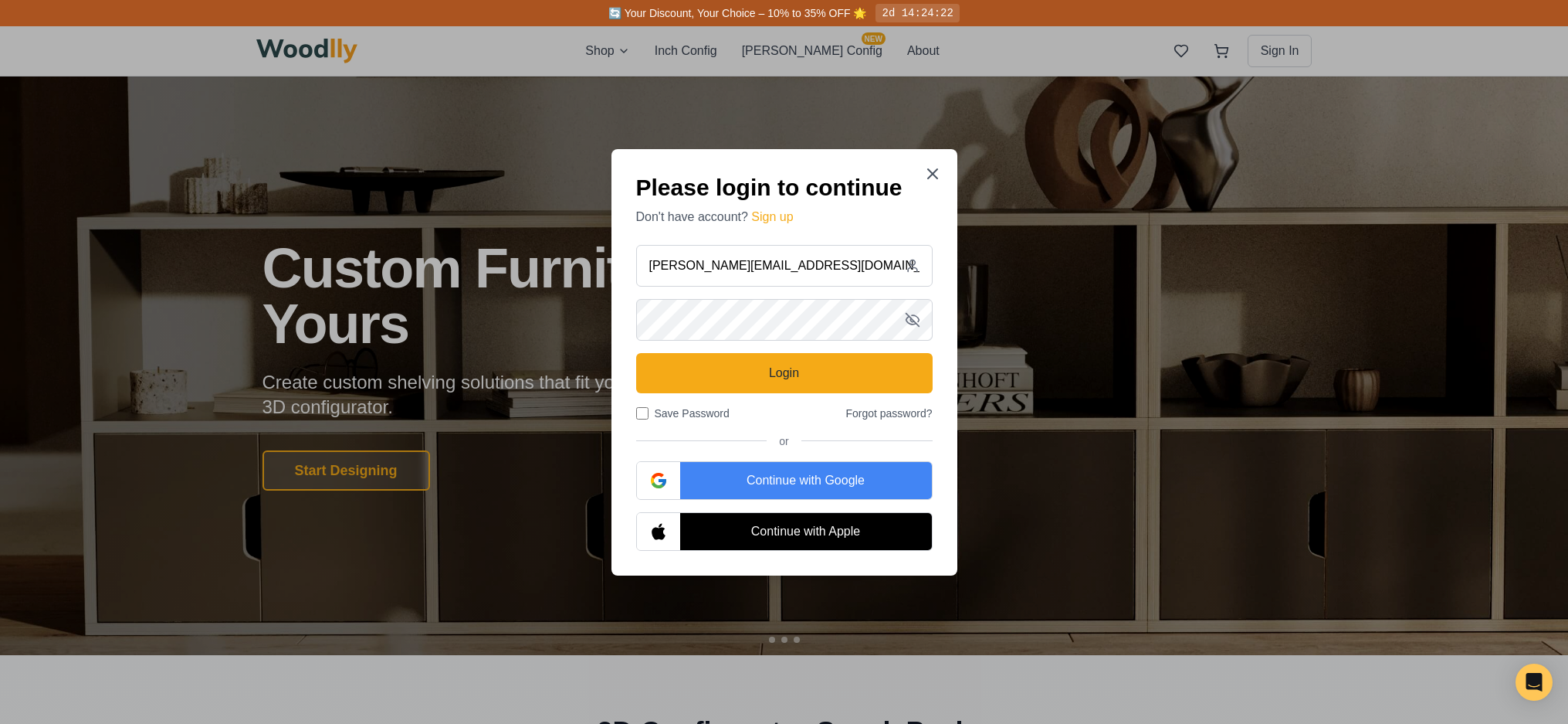
scroll to position [15, 0]
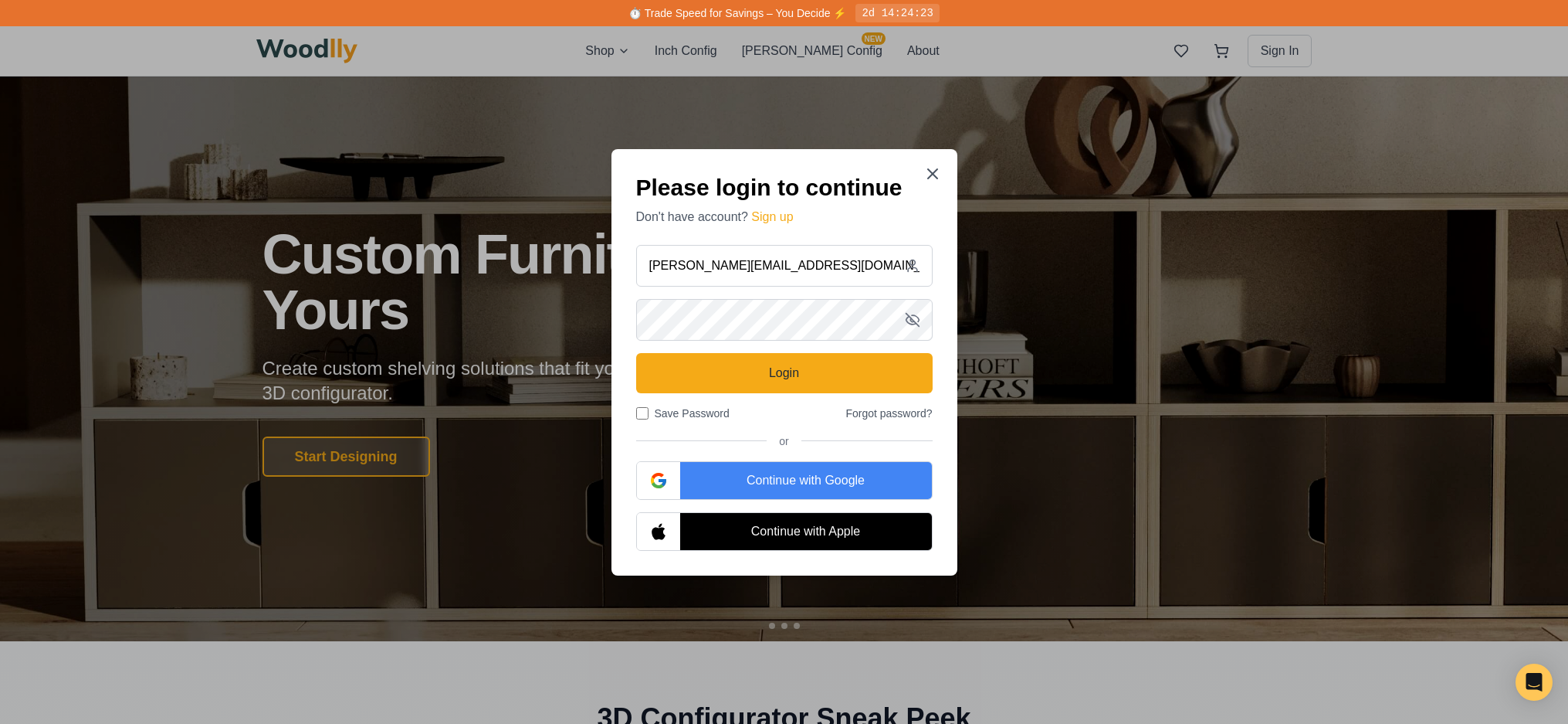
click at [933, 173] on icon at bounding box center [932, 174] width 19 height 19
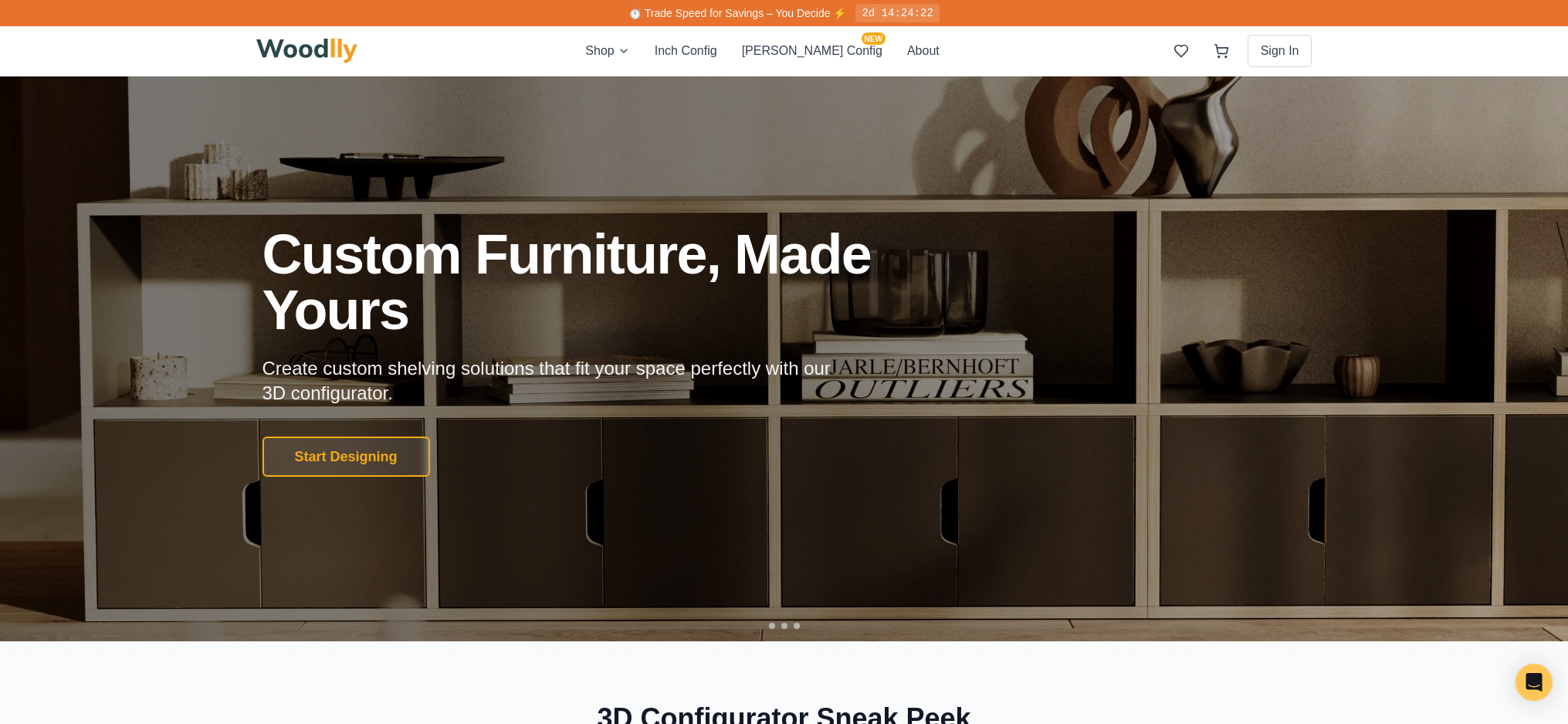
scroll to position [26, 0]
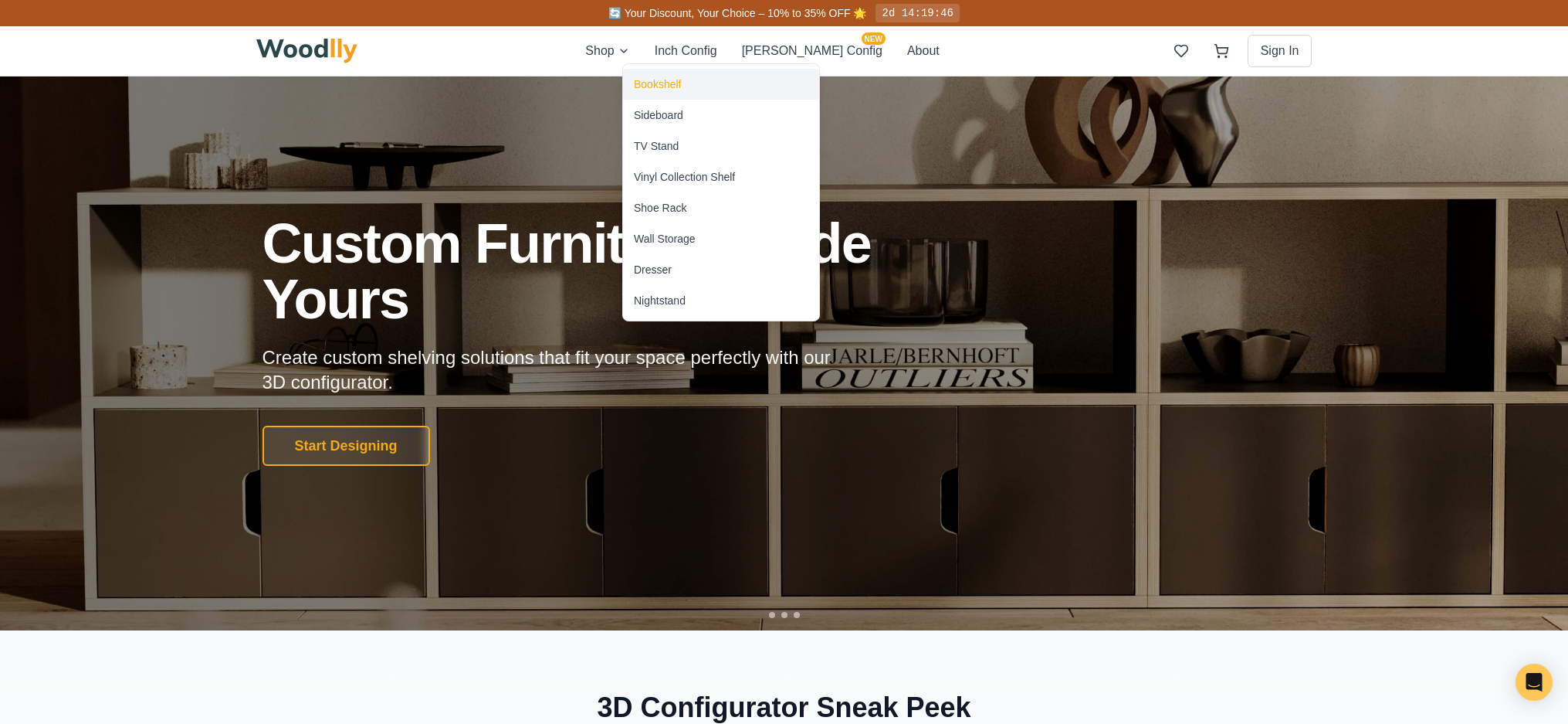
click at [666, 87] on div "Bookshelf" at bounding box center [657, 84] width 47 height 15
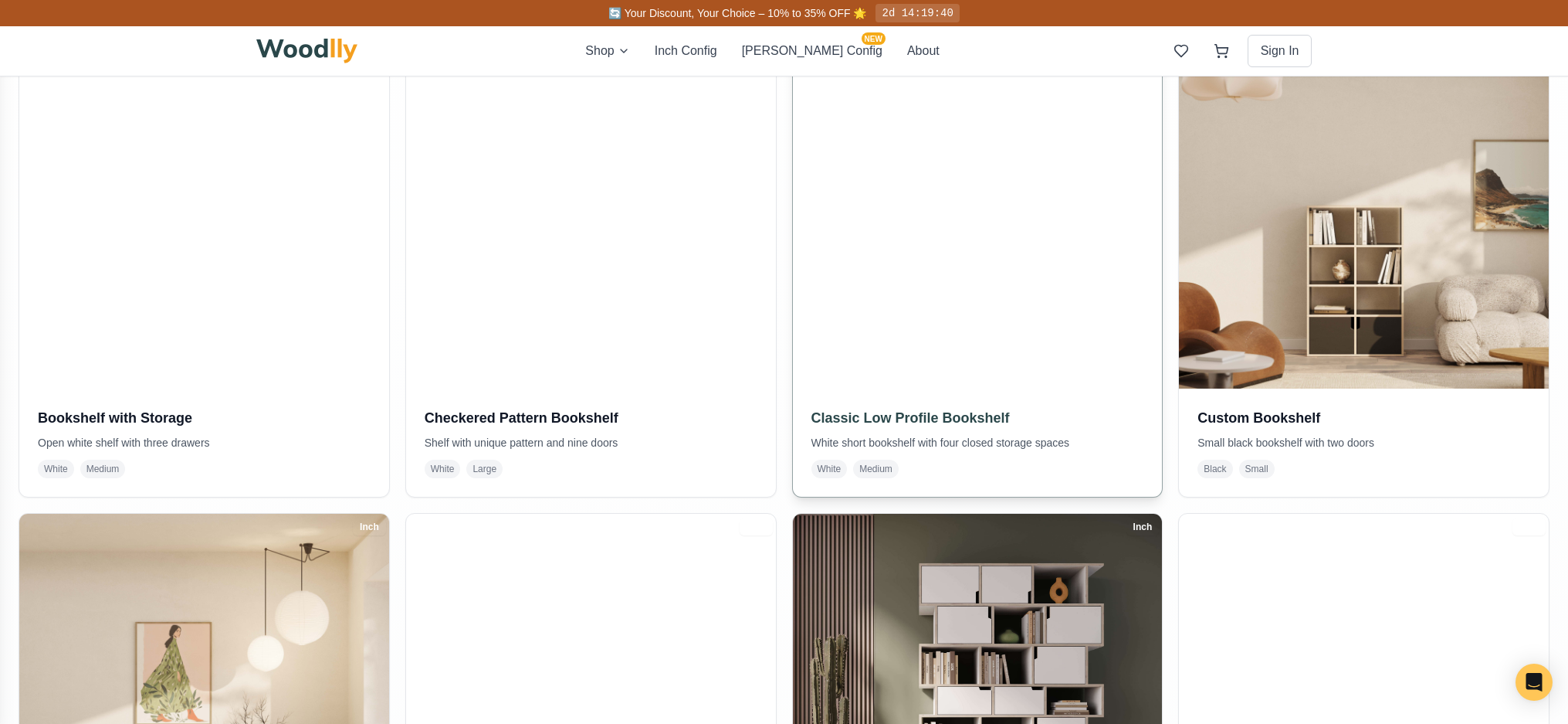
scroll to position [377, 0]
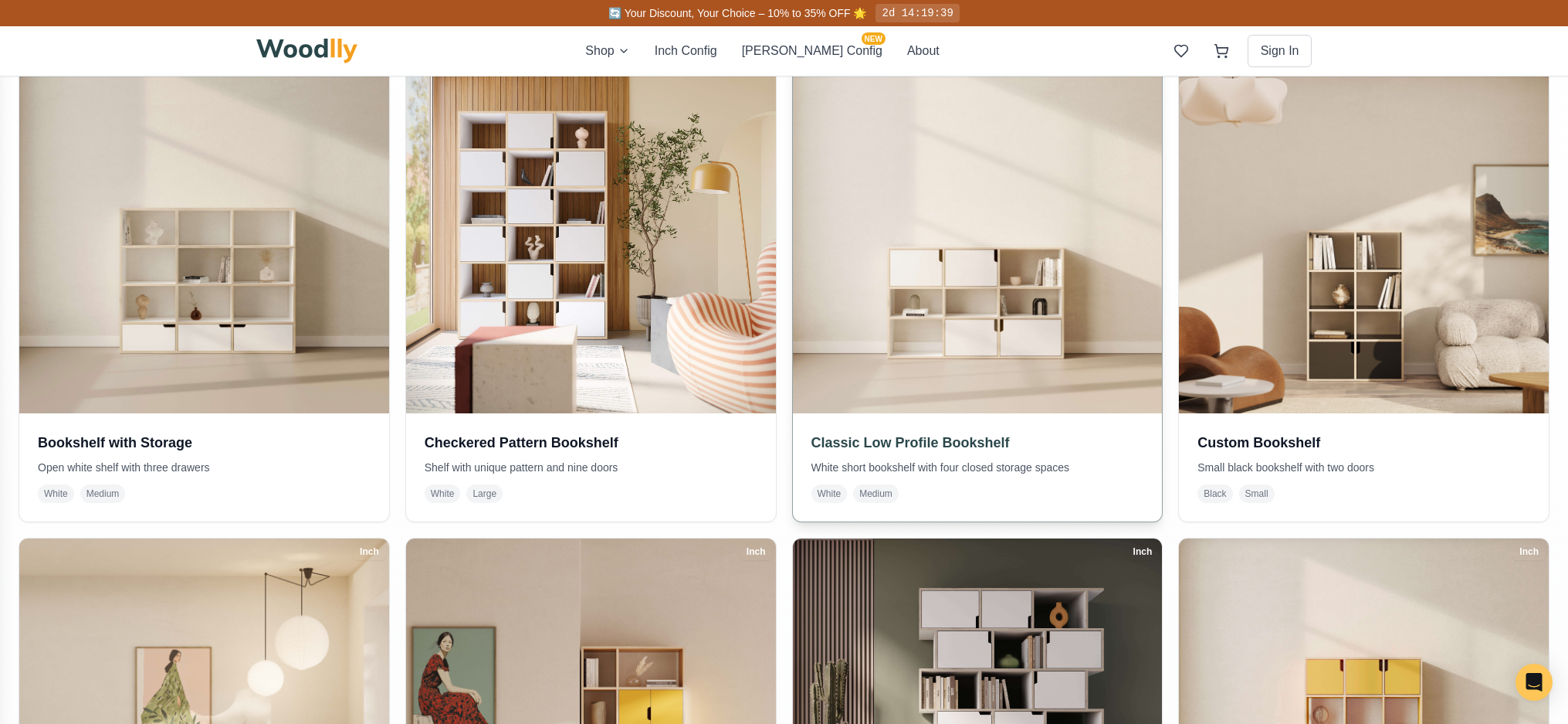
click at [1033, 326] on img at bounding box center [977, 228] width 388 height 388
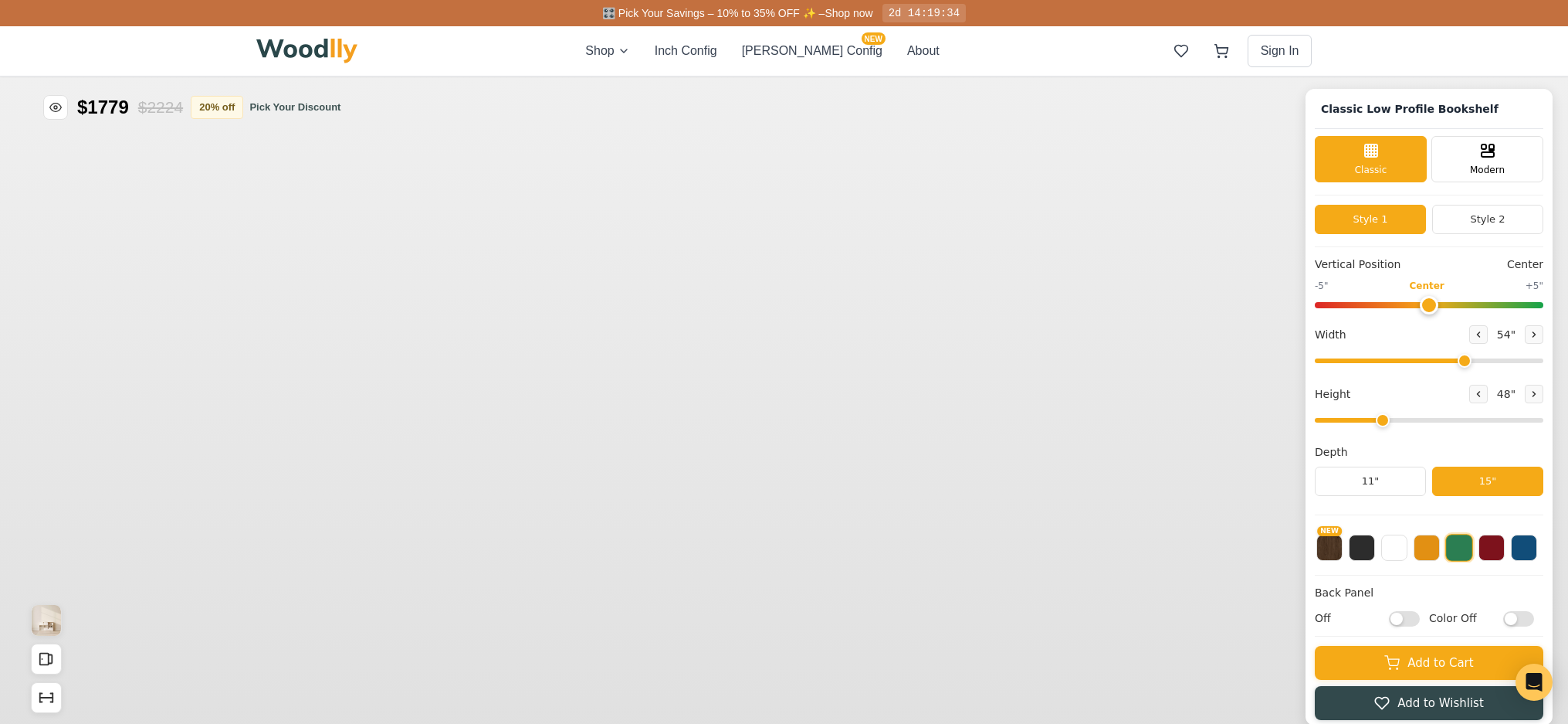
type input "54"
type input "3"
